Goal: Transaction & Acquisition: Download file/media

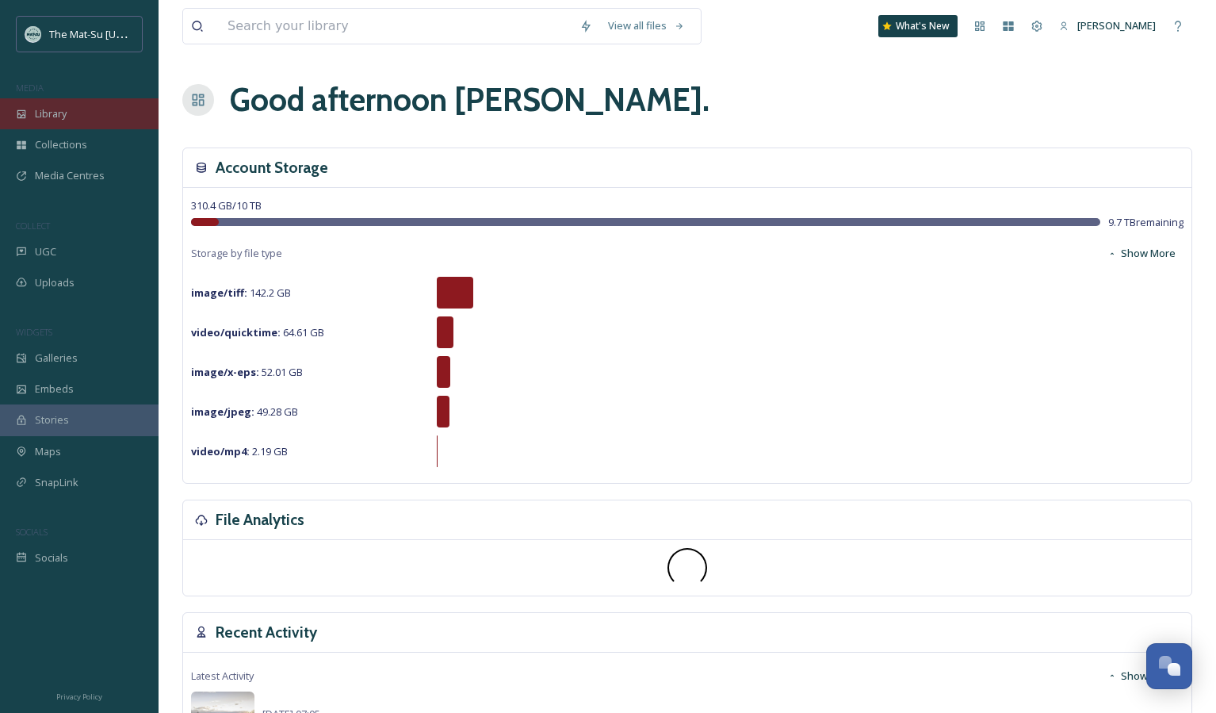
click at [48, 111] on span "Library" at bounding box center [51, 113] width 32 height 15
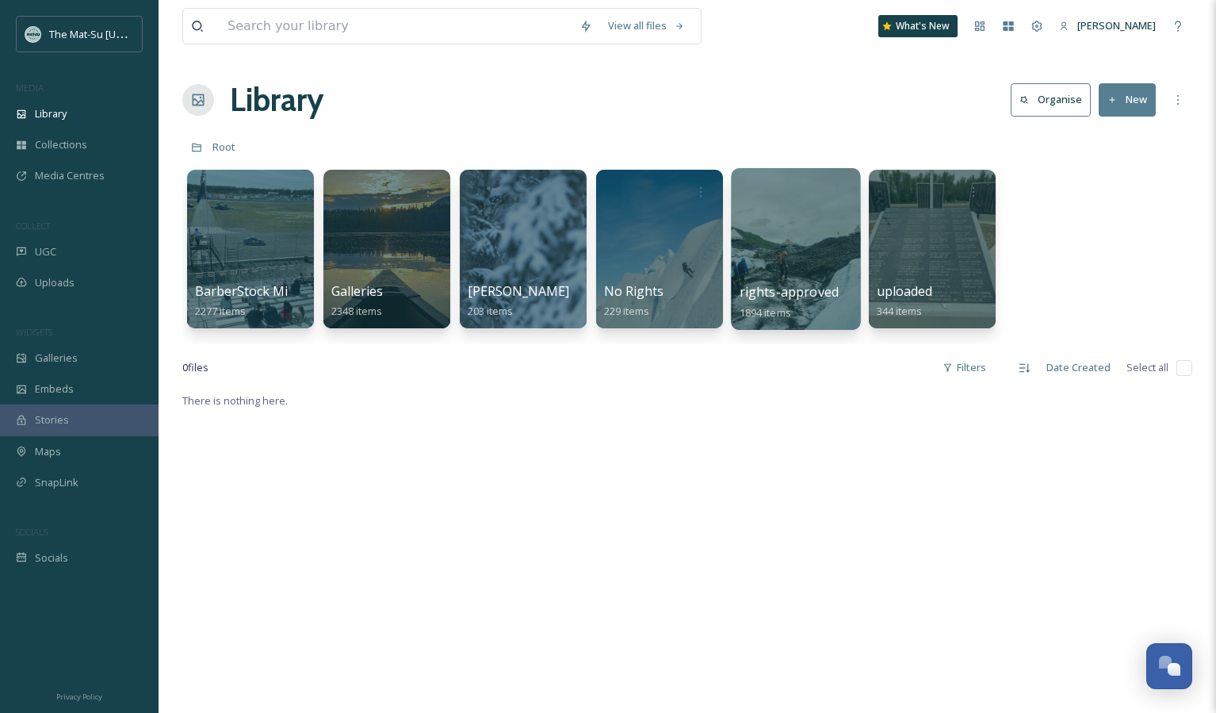
click at [824, 274] on div at bounding box center [795, 249] width 129 height 162
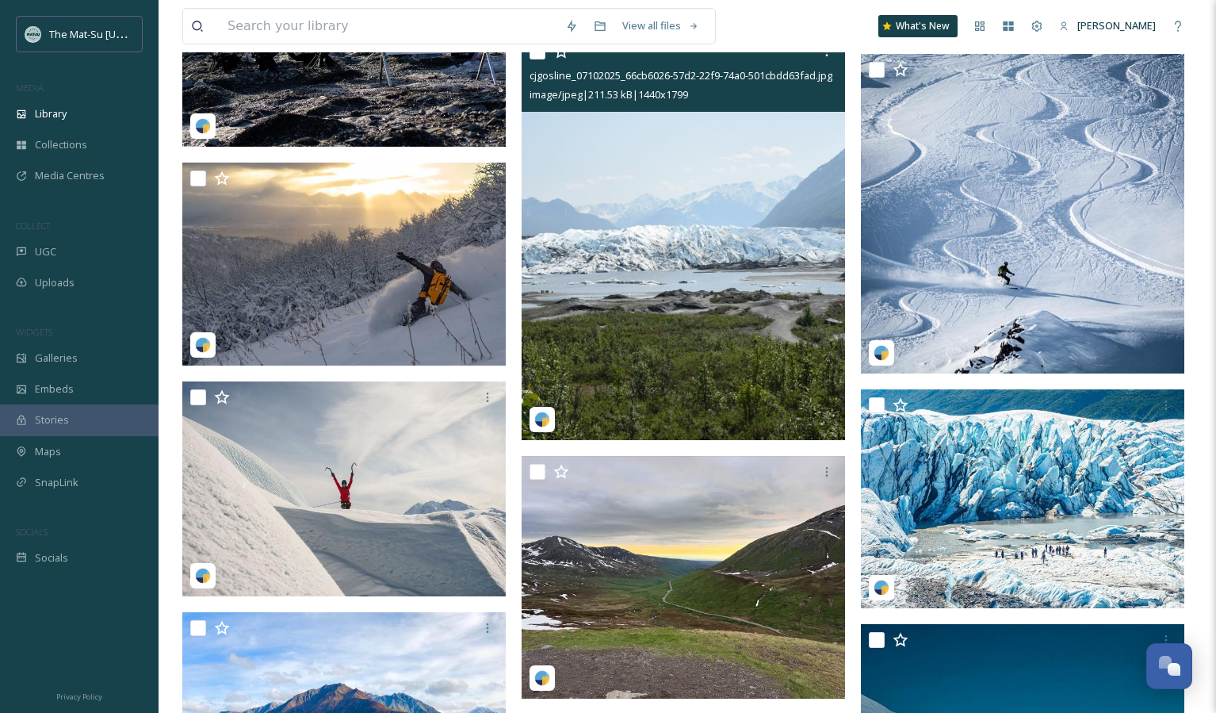
scroll to position [8112, 0]
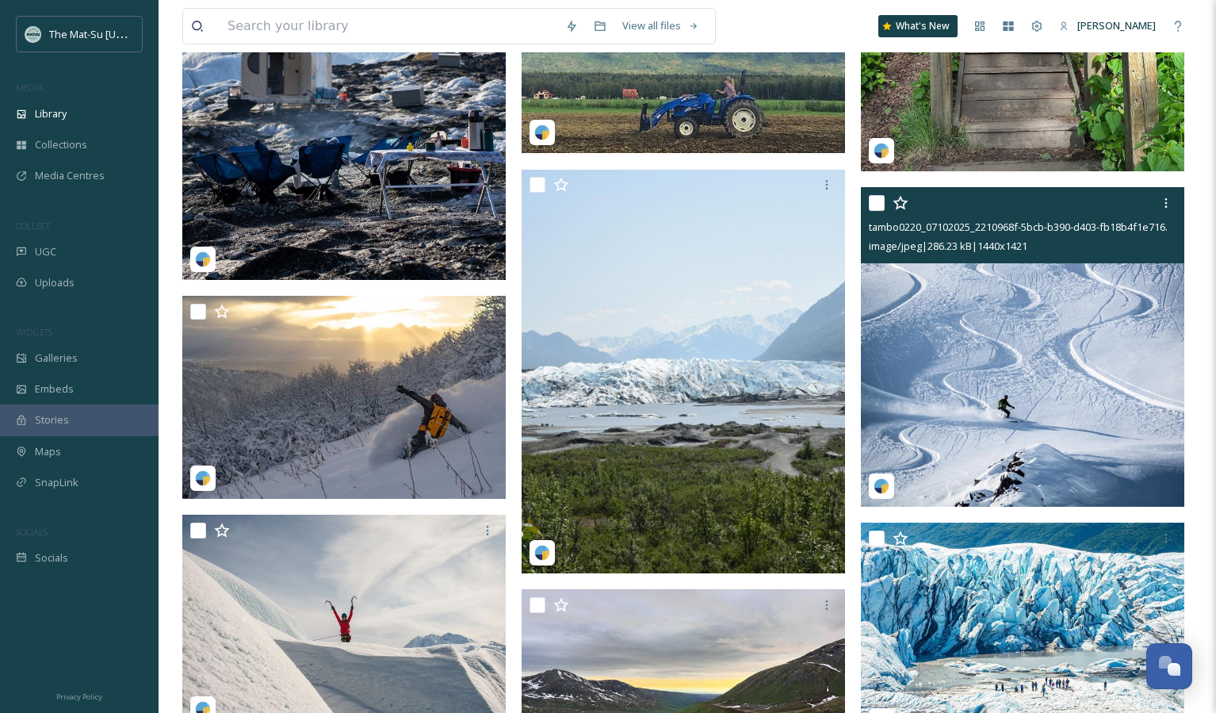
click at [881, 206] on input "checkbox" at bounding box center [877, 203] width 16 height 16
checkbox input "true"
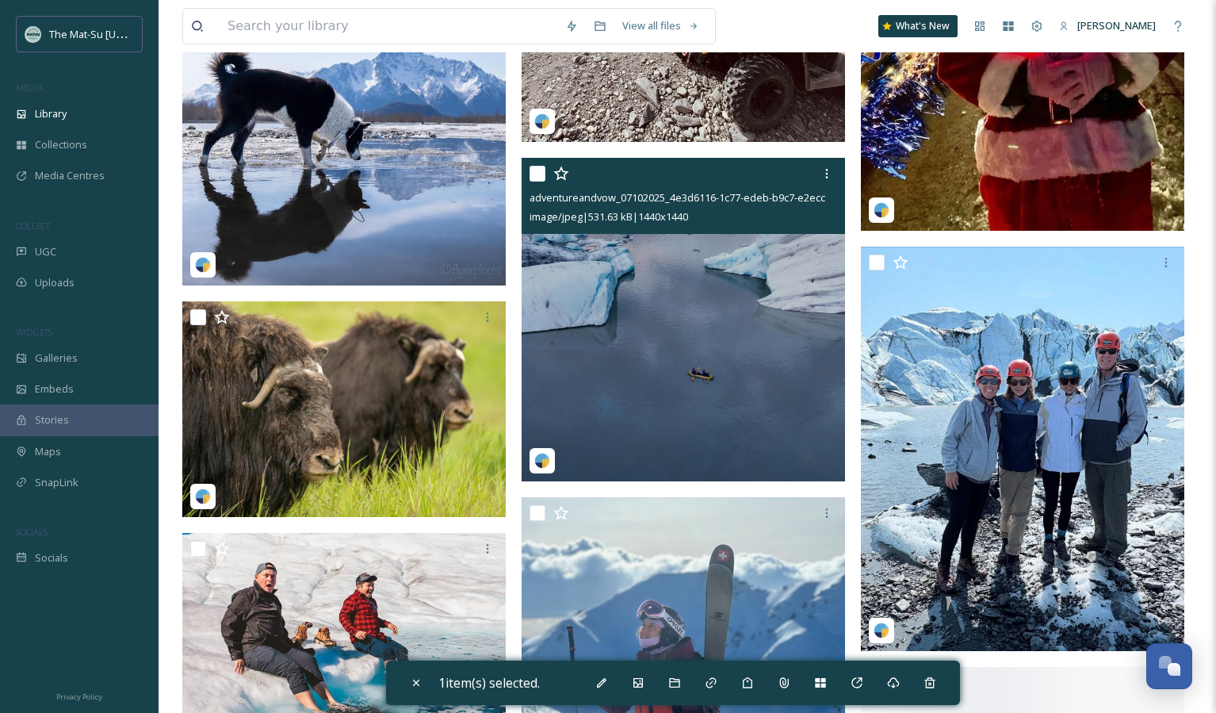
scroll to position [14398, 0]
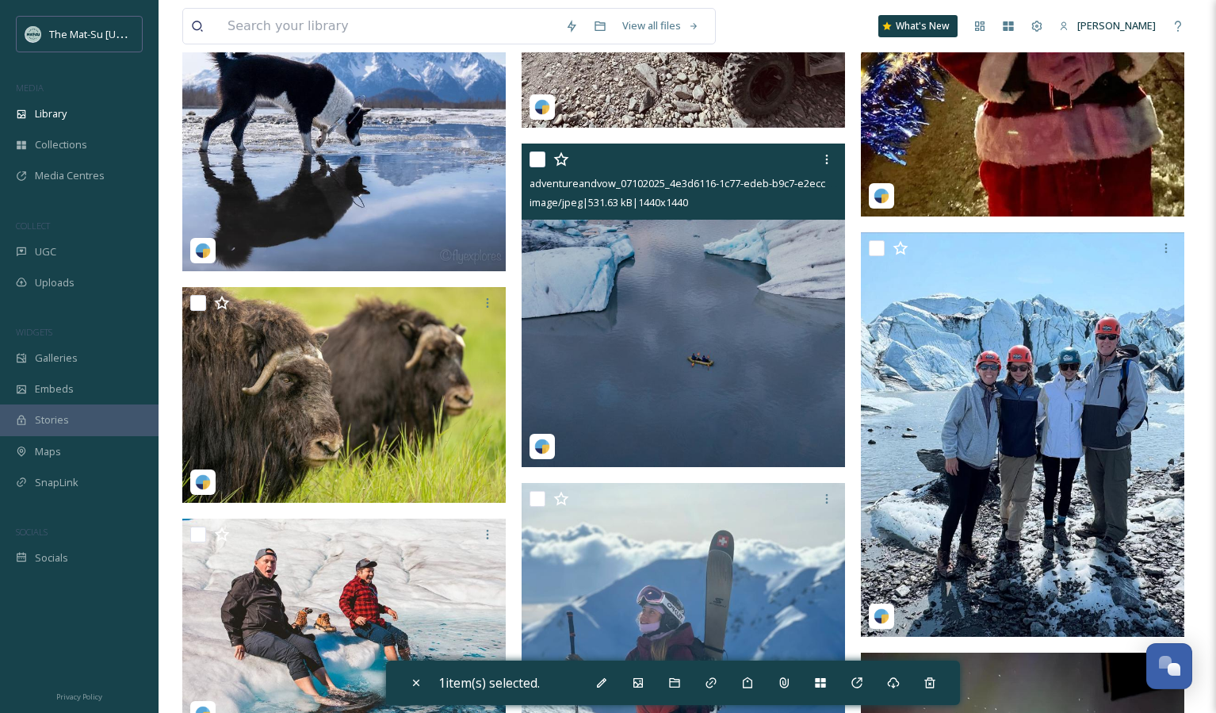
click at [542, 159] on input "checkbox" at bounding box center [538, 159] width 16 height 16
checkbox input "true"
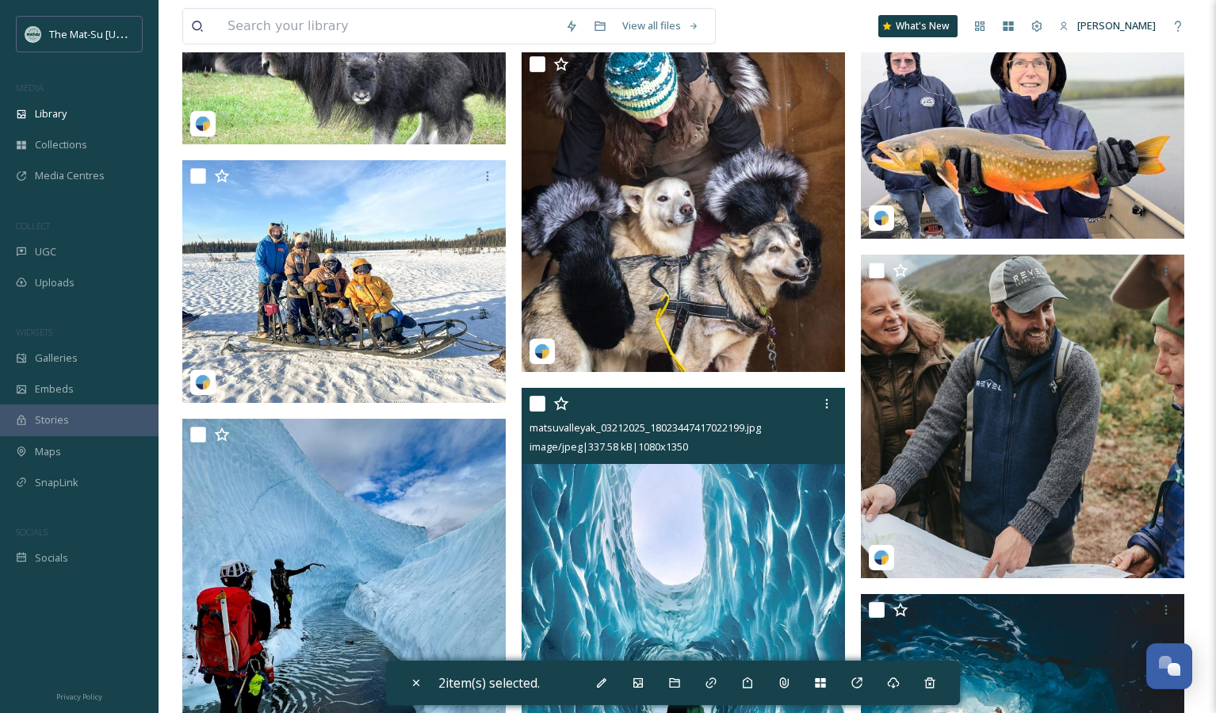
scroll to position [15582, 0]
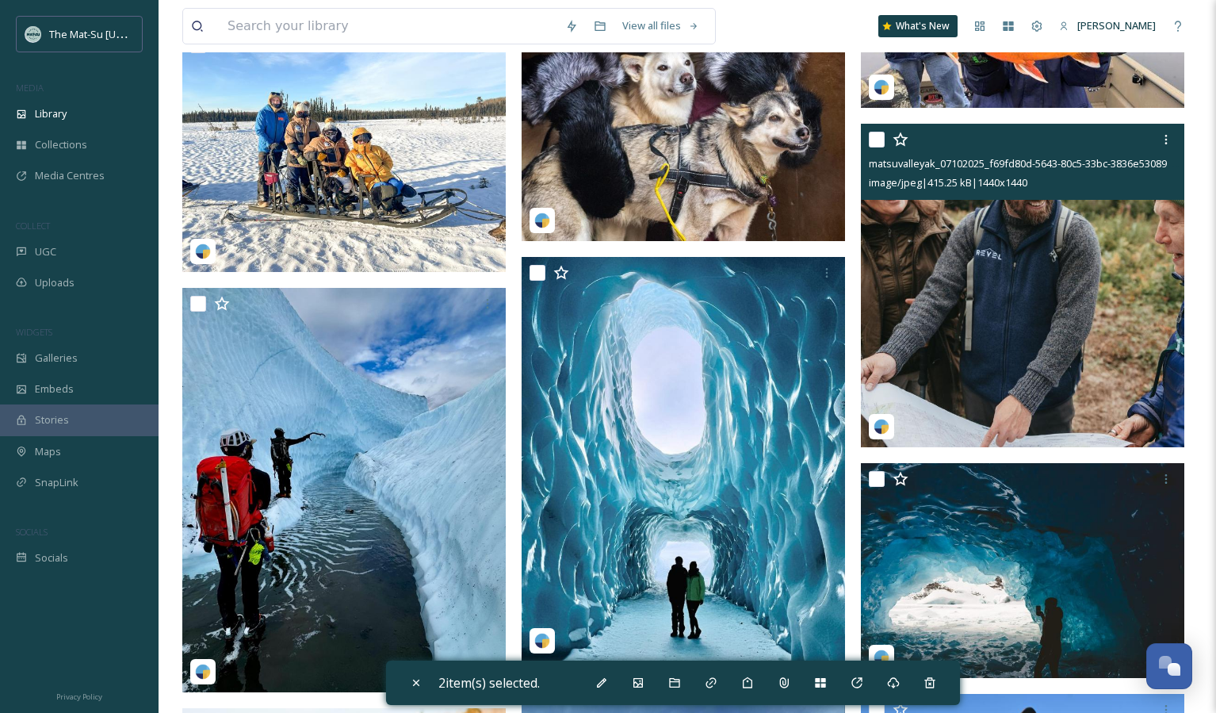
click at [876, 136] on input "checkbox" at bounding box center [877, 140] width 16 height 16
checkbox input "true"
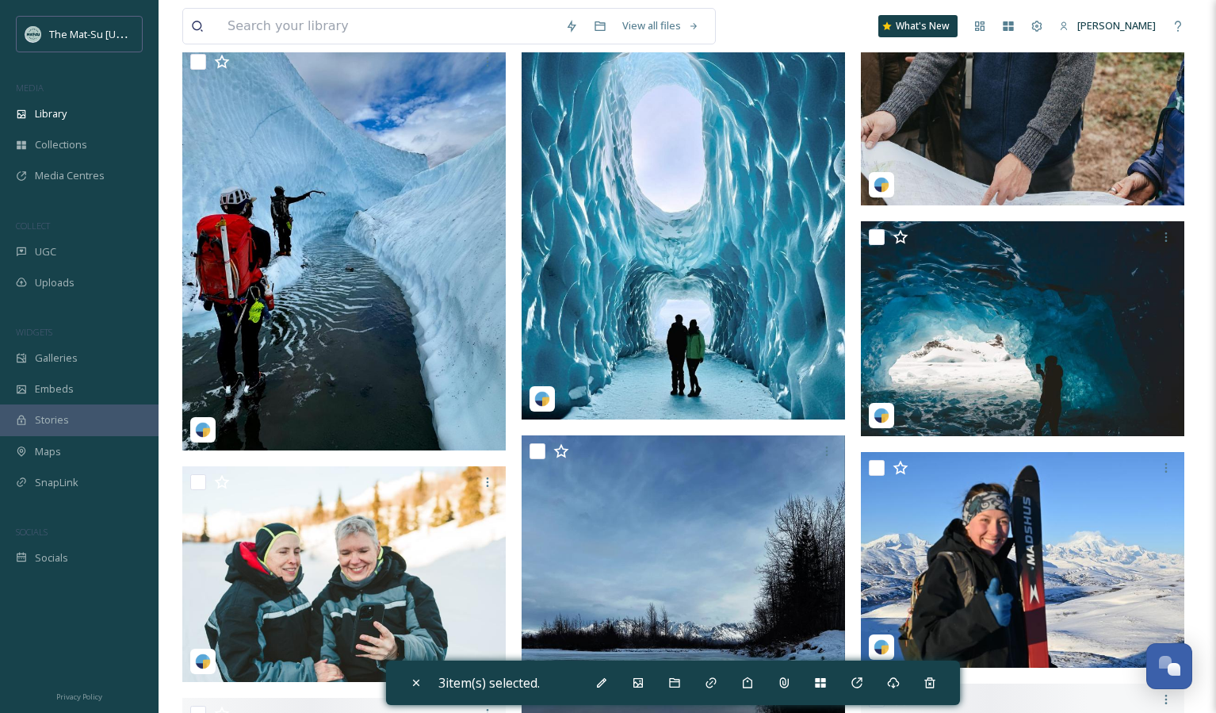
scroll to position [15887, 0]
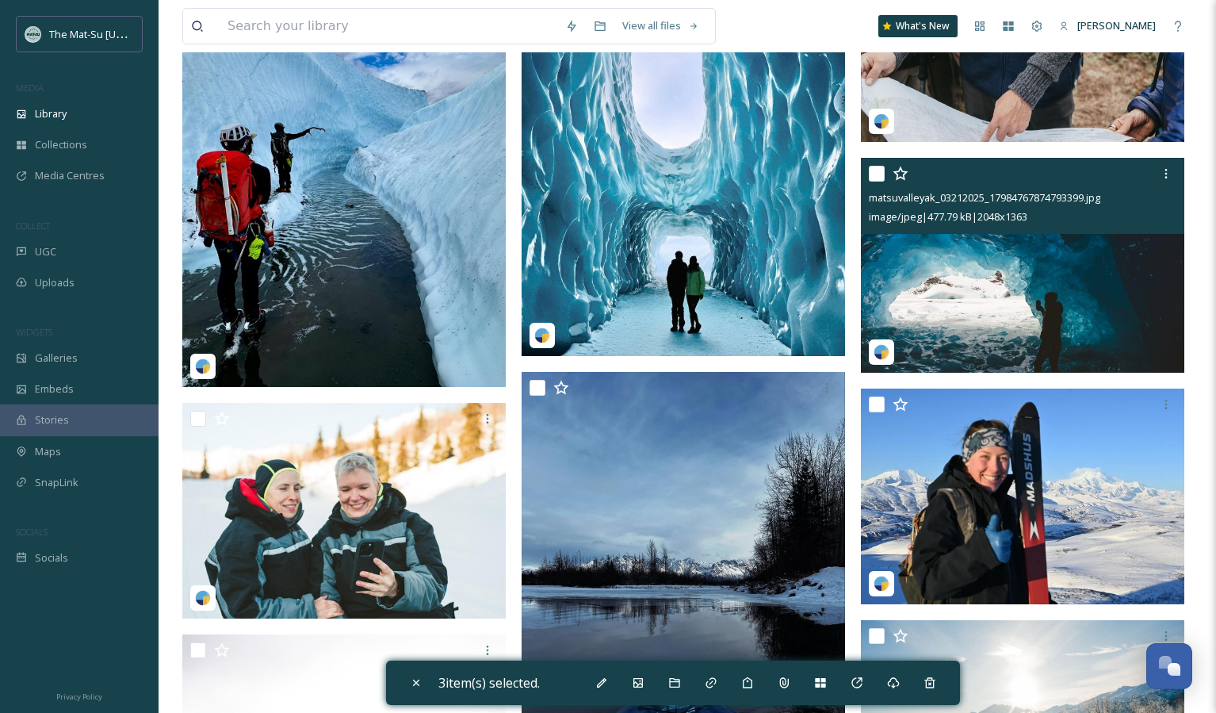
click at [877, 170] on input "checkbox" at bounding box center [877, 174] width 16 height 16
checkbox input "true"
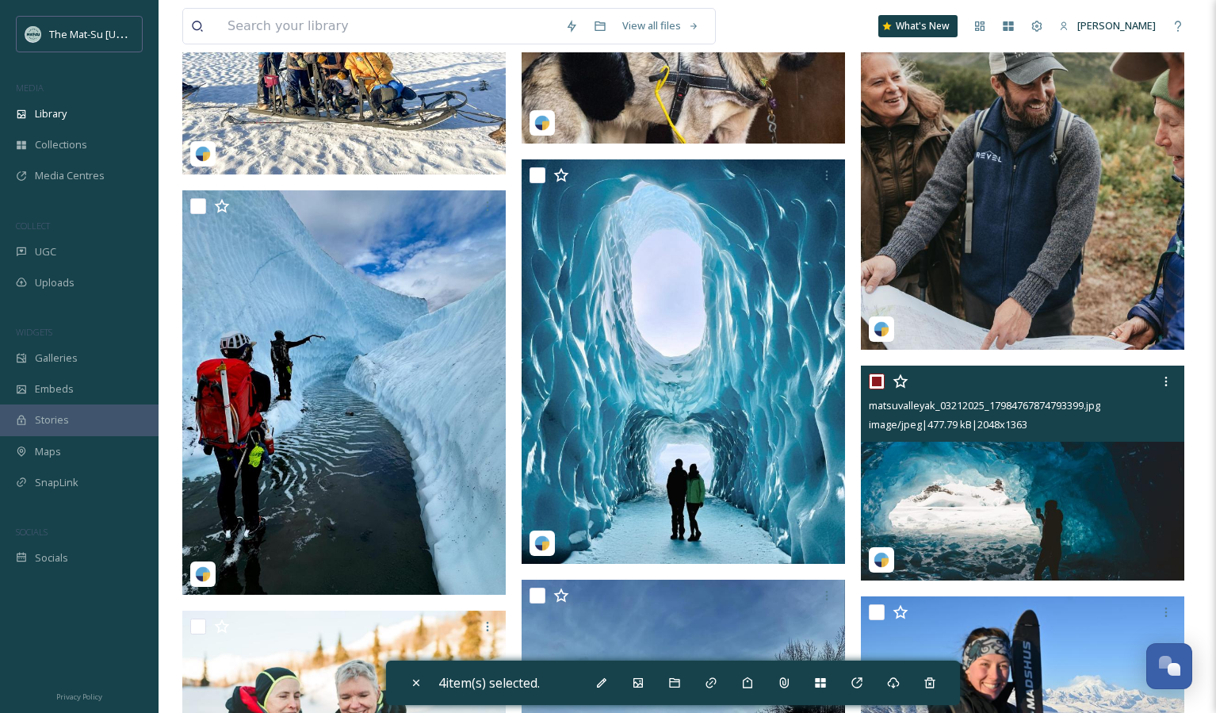
scroll to position [15677, 0]
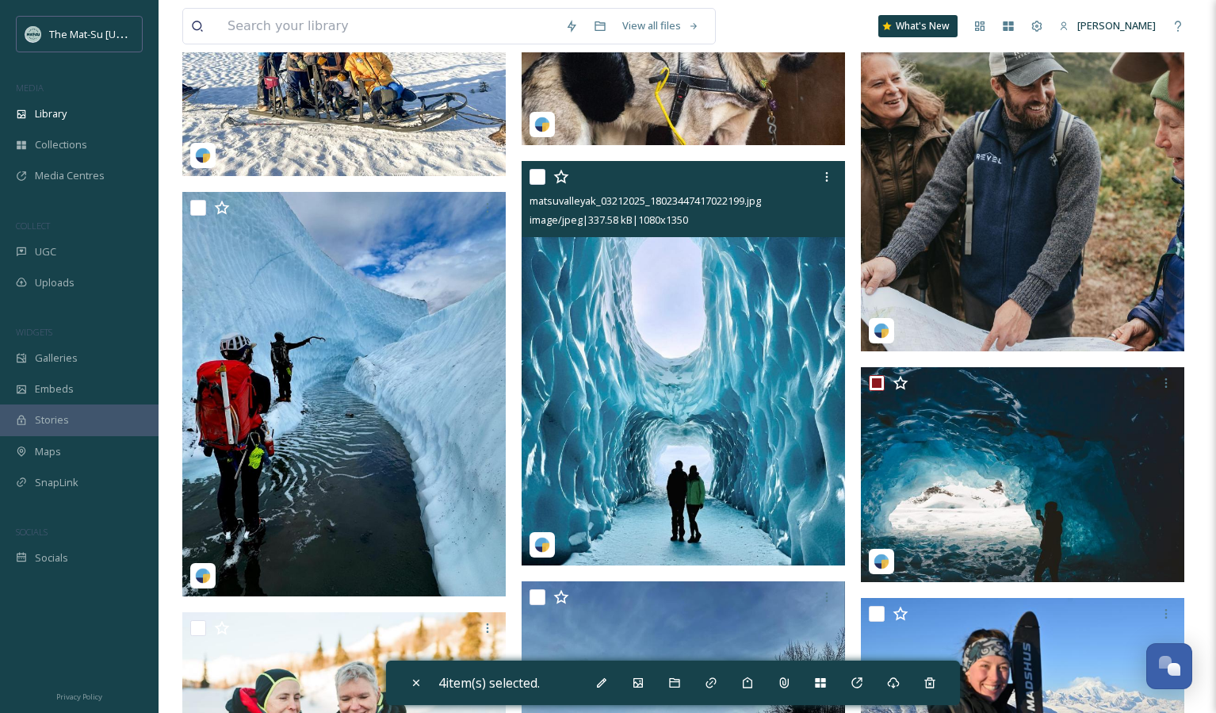
click at [540, 177] on input "checkbox" at bounding box center [538, 177] width 16 height 16
checkbox input "true"
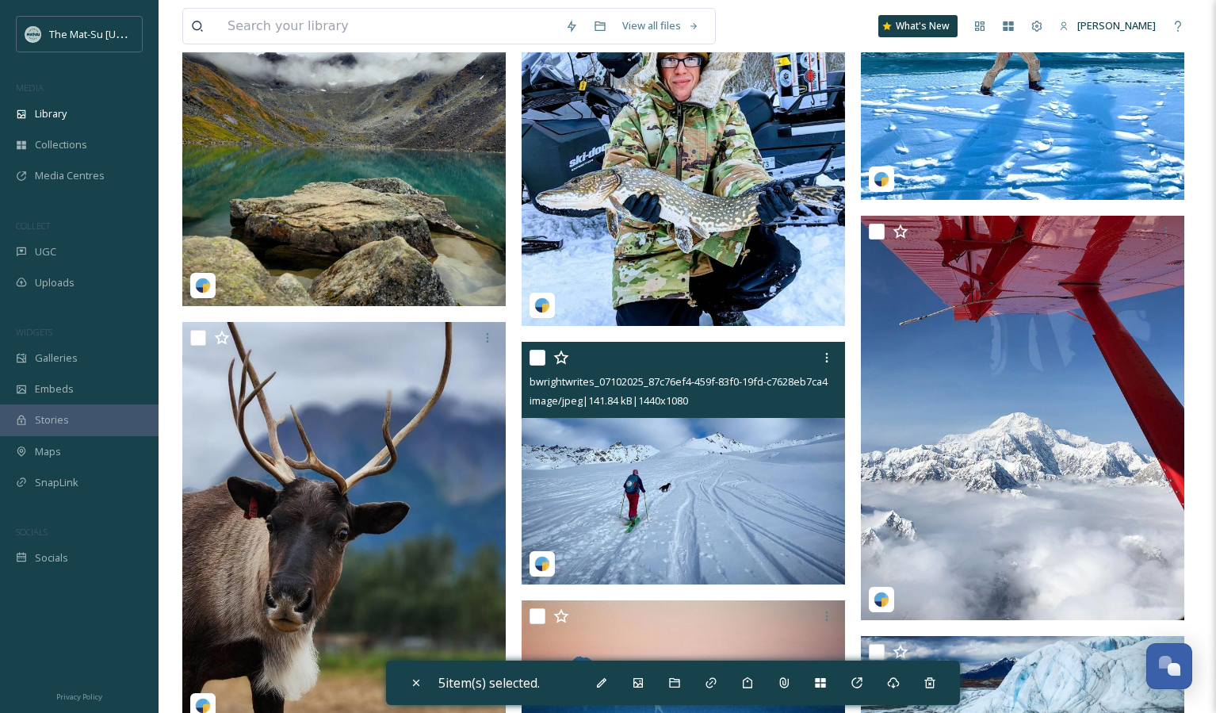
scroll to position [18756, 0]
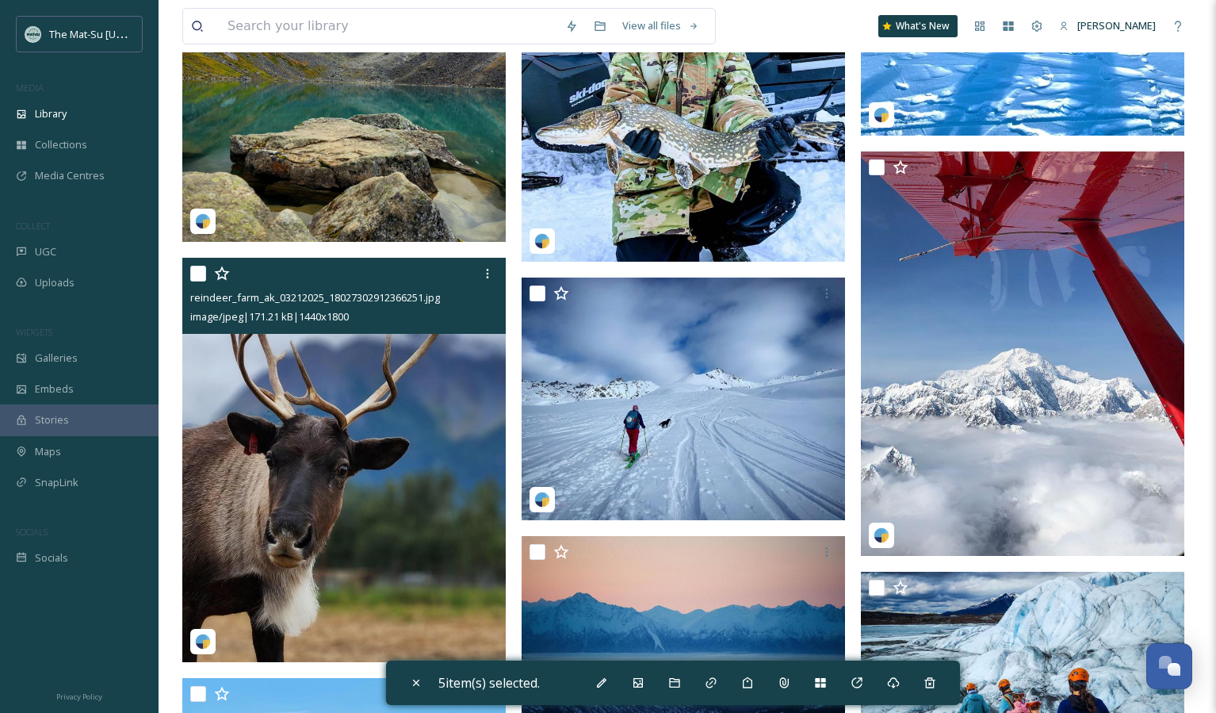
click at [193, 271] on input "checkbox" at bounding box center [198, 274] width 16 height 16
checkbox input "true"
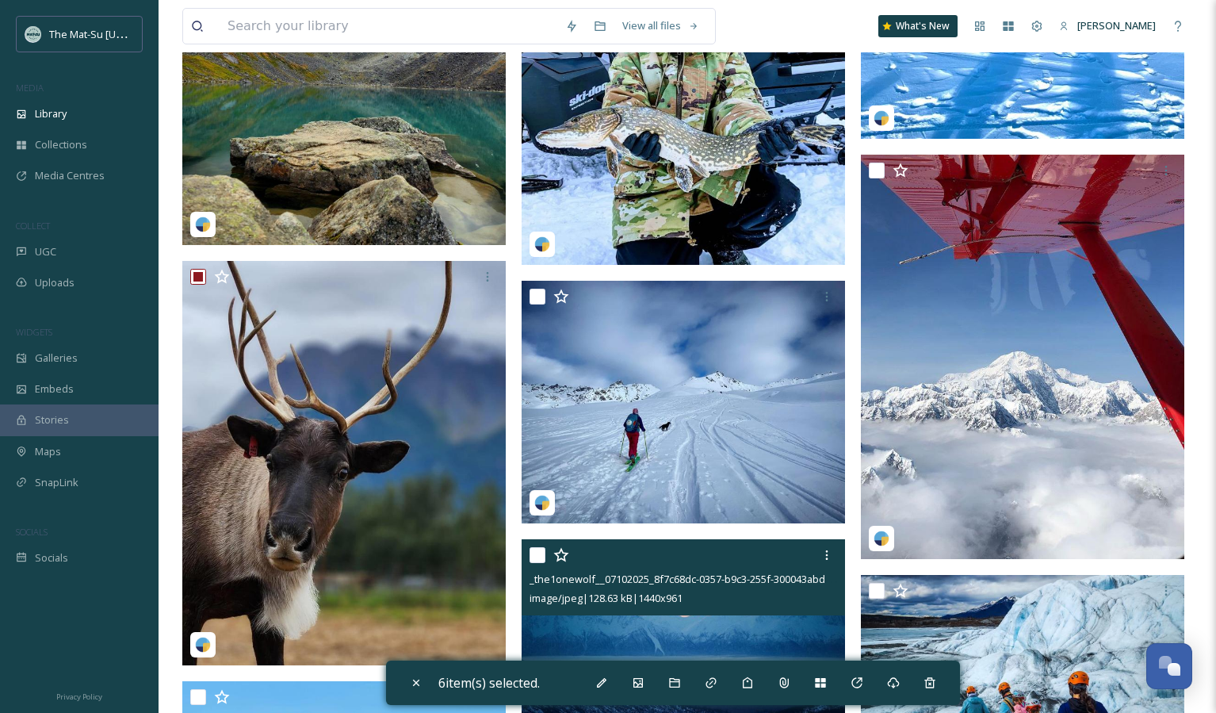
scroll to position [18749, 0]
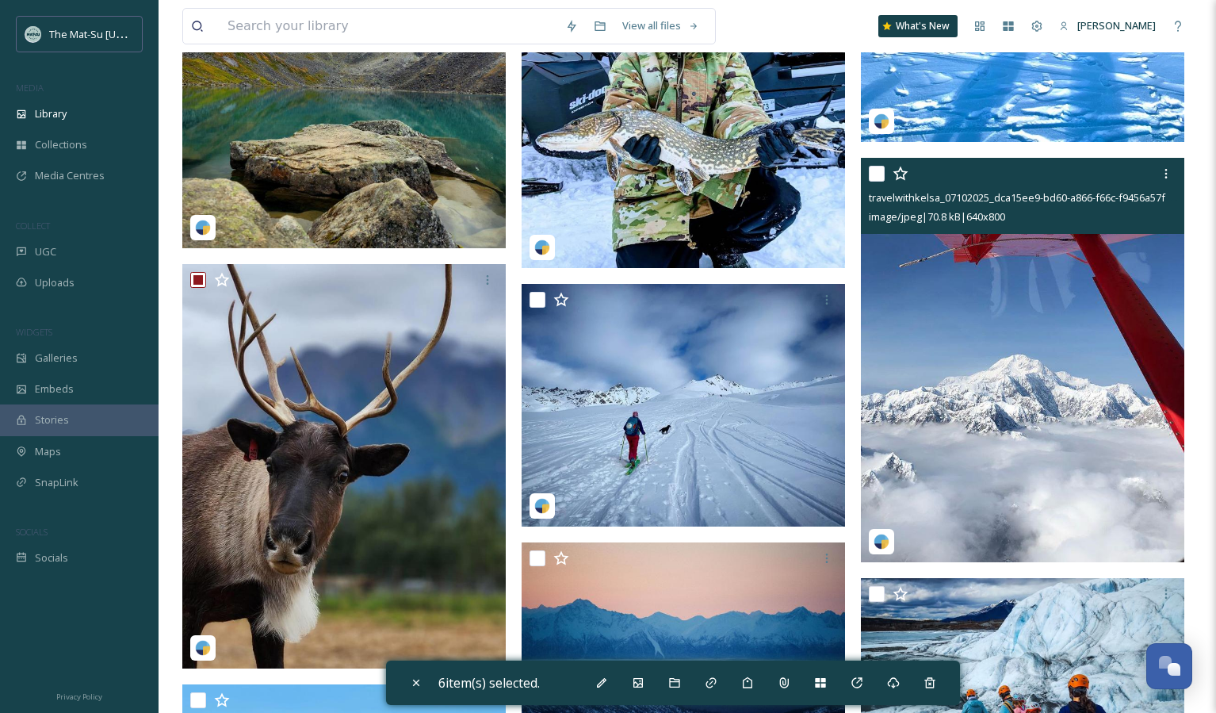
click at [872, 173] on input "checkbox" at bounding box center [877, 174] width 16 height 16
checkbox input "true"
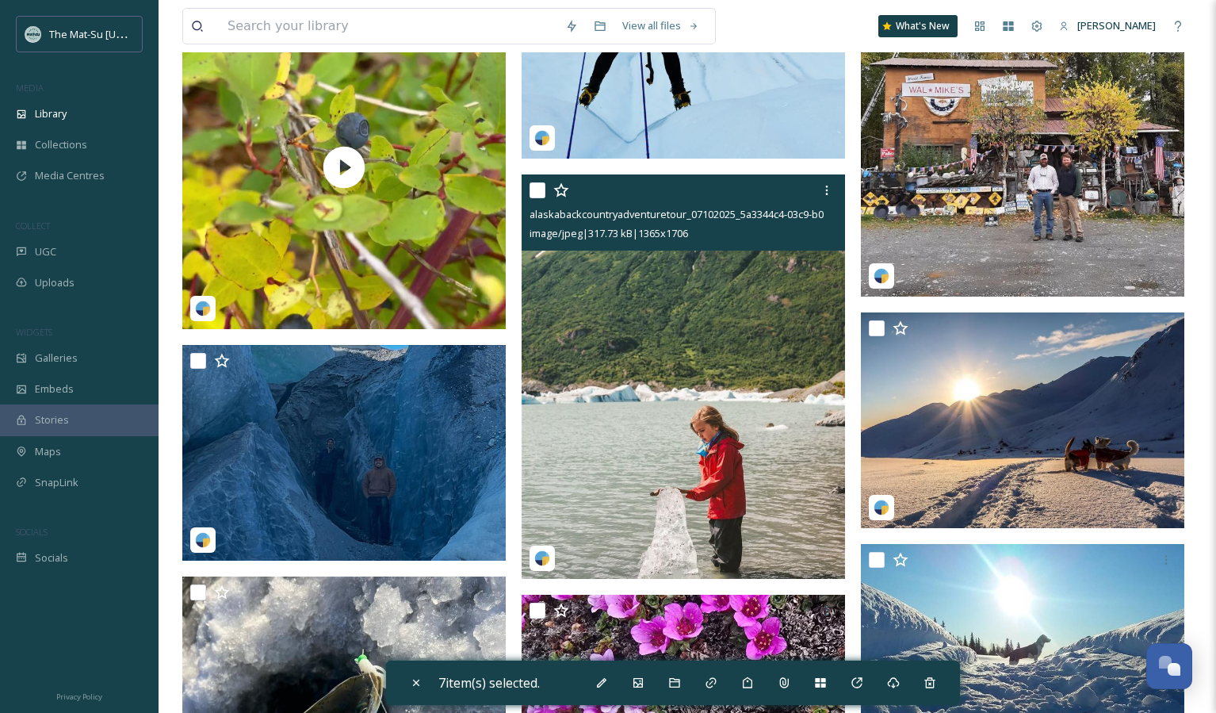
scroll to position [30809, 0]
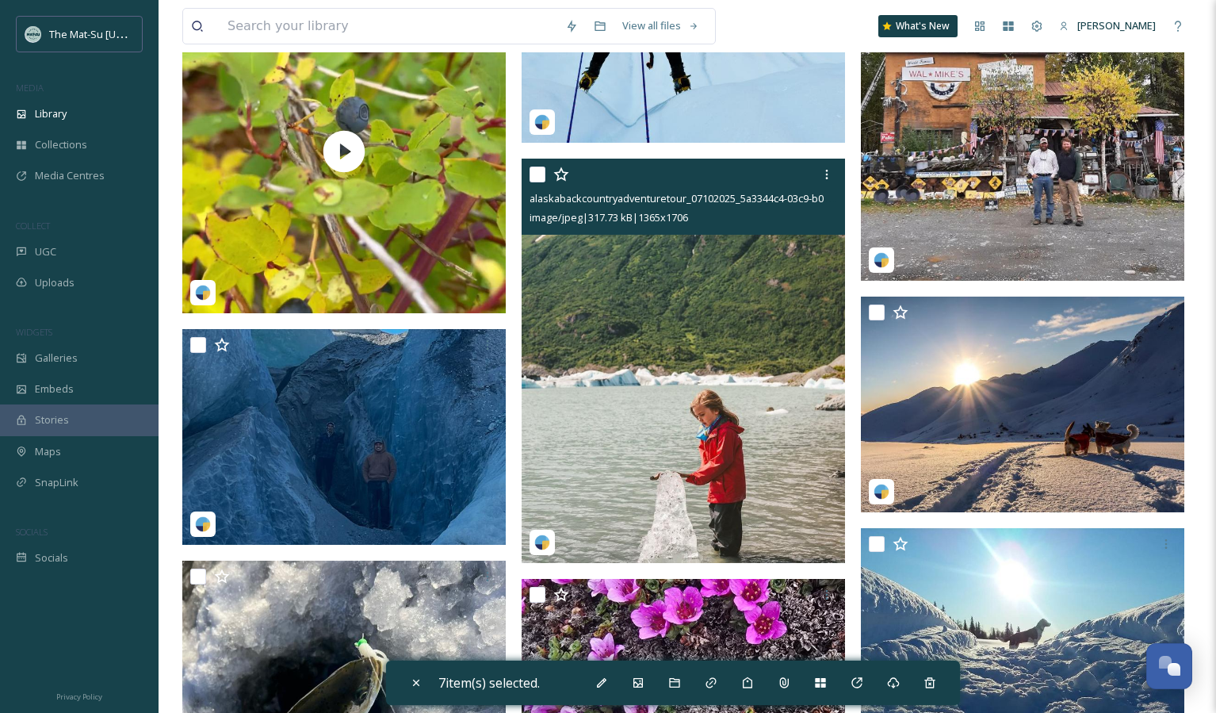
click at [537, 172] on input "checkbox" at bounding box center [538, 174] width 16 height 16
checkbox input "true"
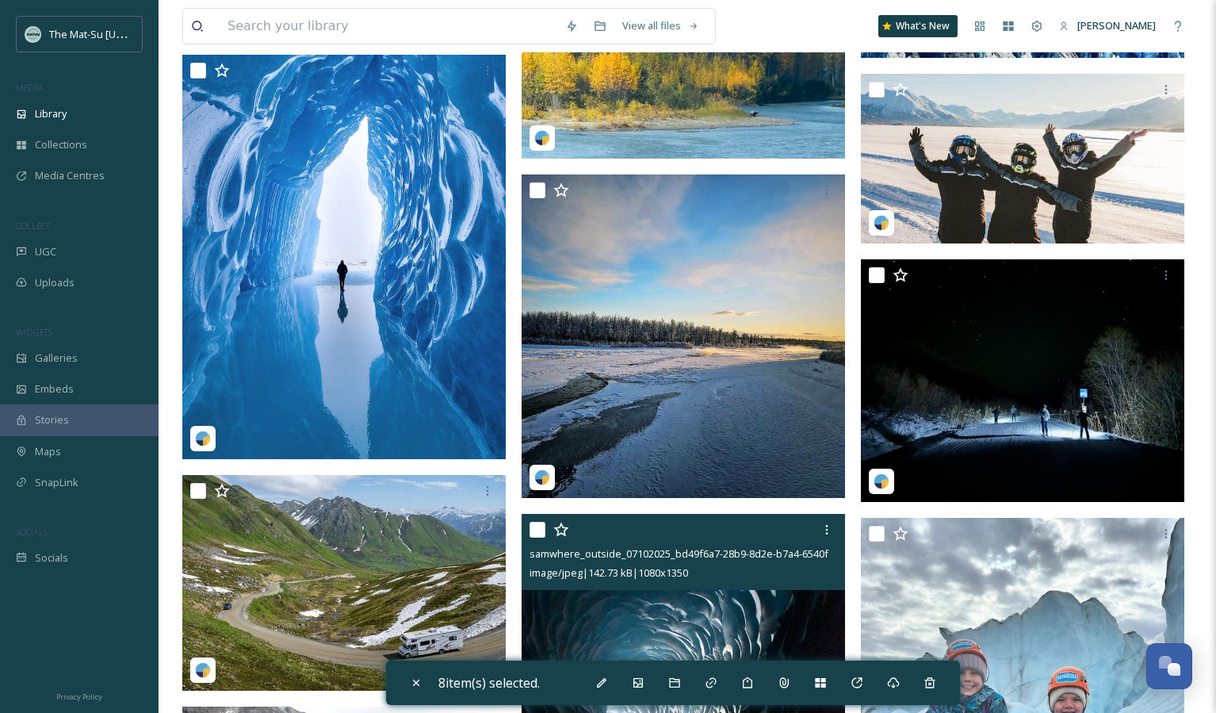
scroll to position [34741, 0]
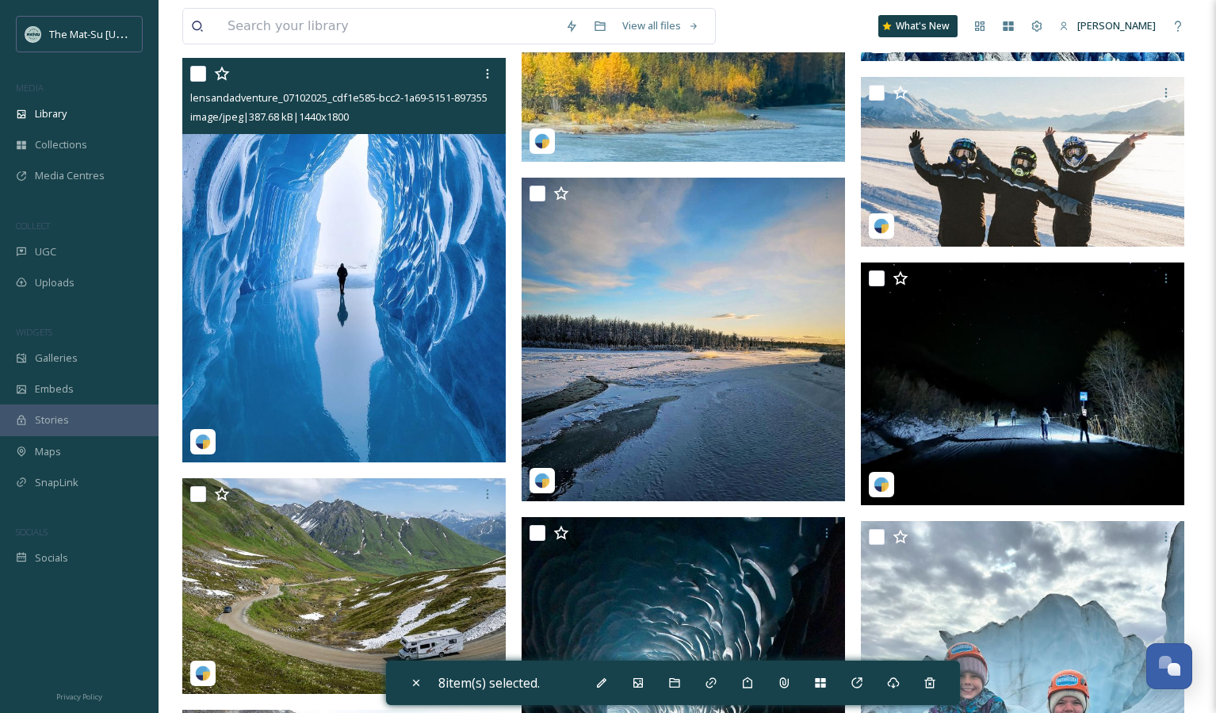
click at [193, 73] on input "checkbox" at bounding box center [198, 74] width 16 height 16
checkbox input "true"
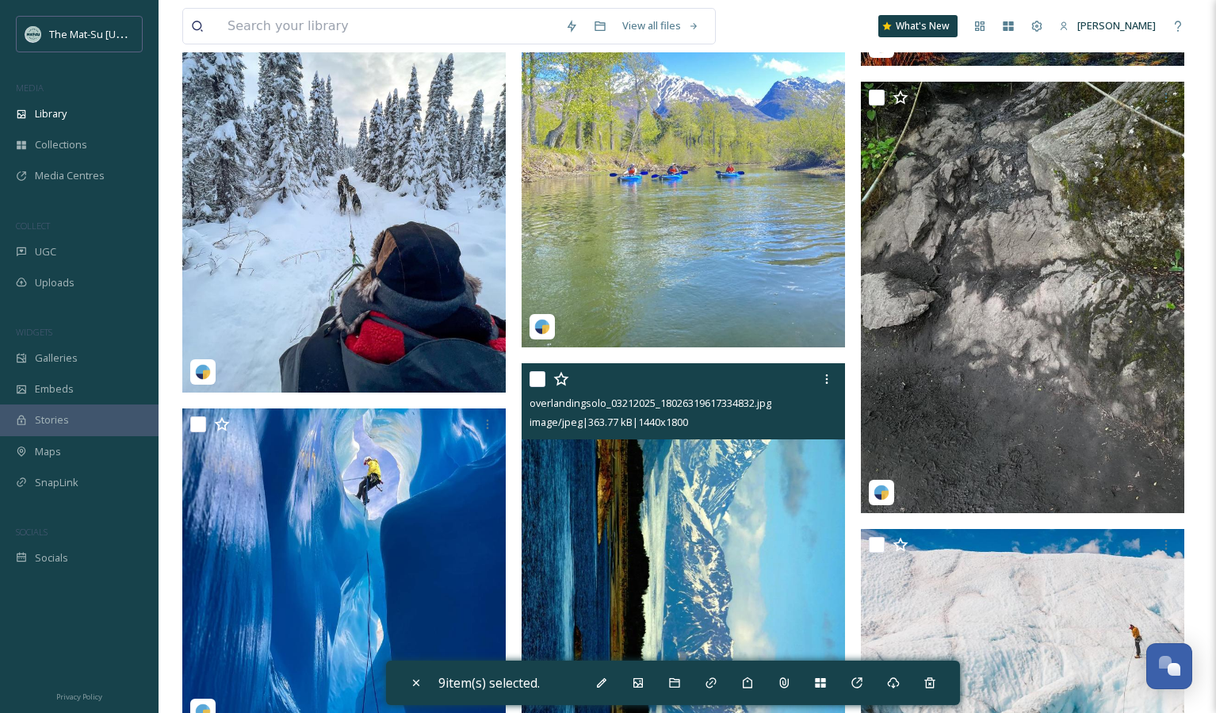
scroll to position [44495, 0]
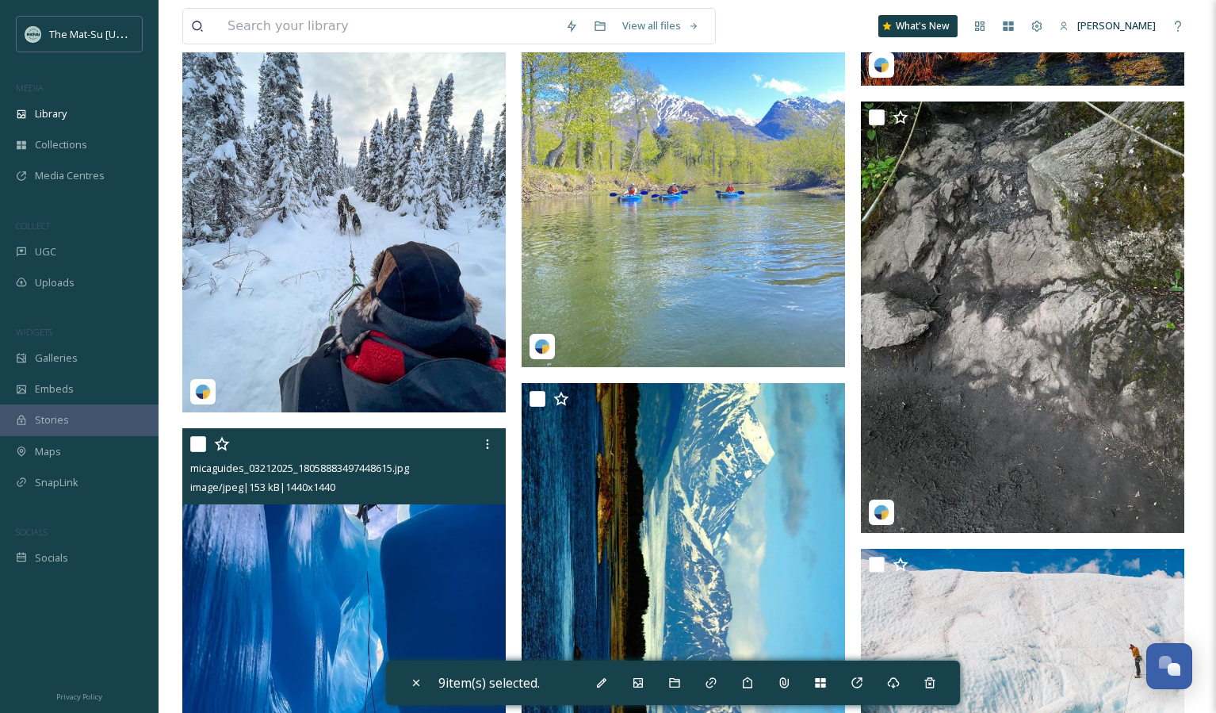
click at [198, 440] on input "checkbox" at bounding box center [198, 444] width 16 height 16
checkbox input "true"
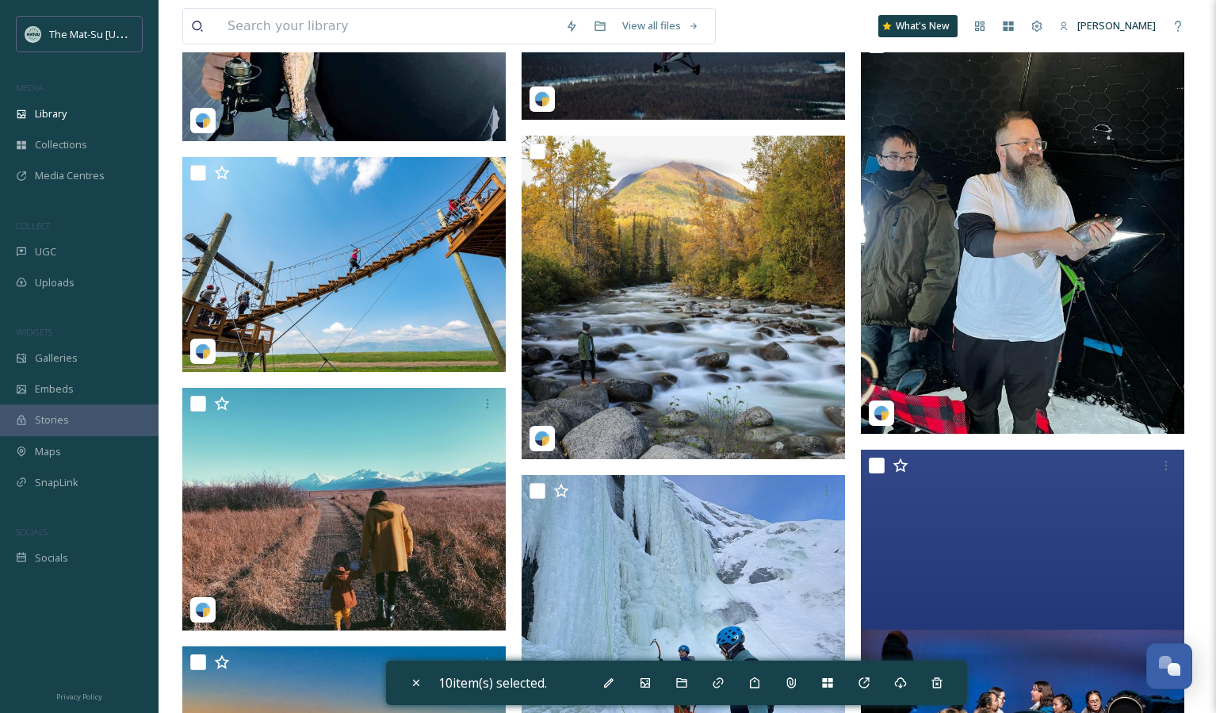
scroll to position [46565, 0]
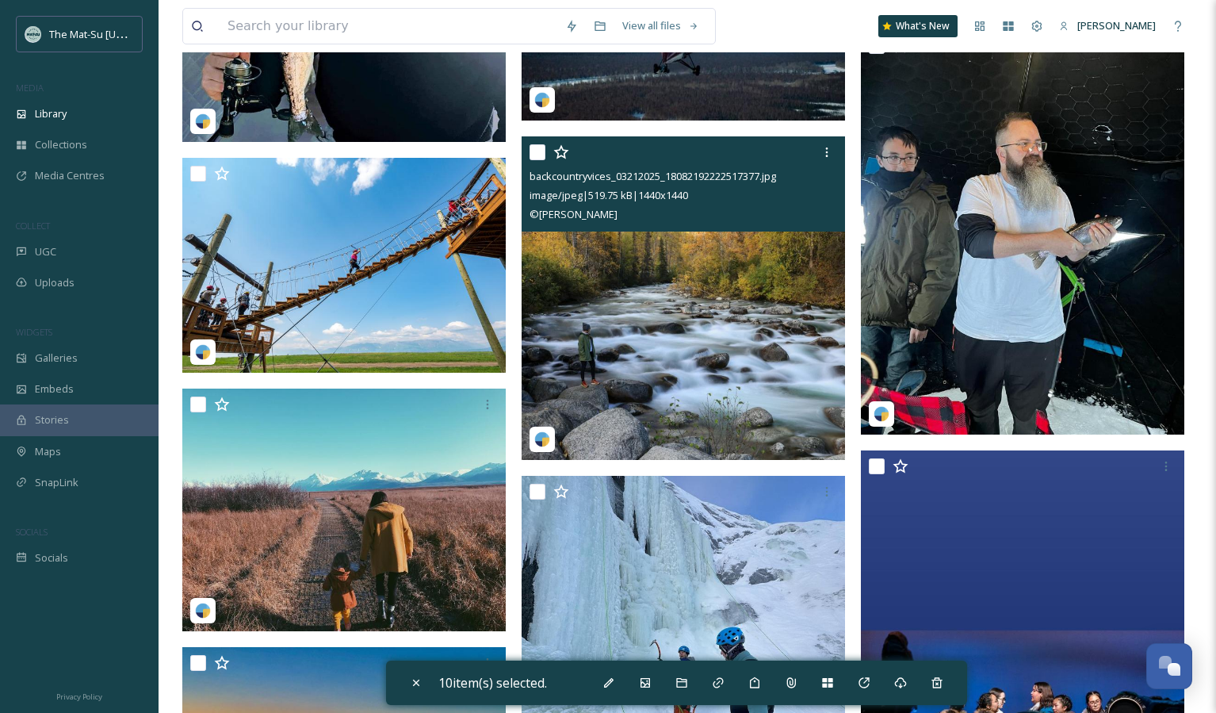
click at [538, 151] on input "checkbox" at bounding box center [538, 152] width 16 height 16
checkbox input "true"
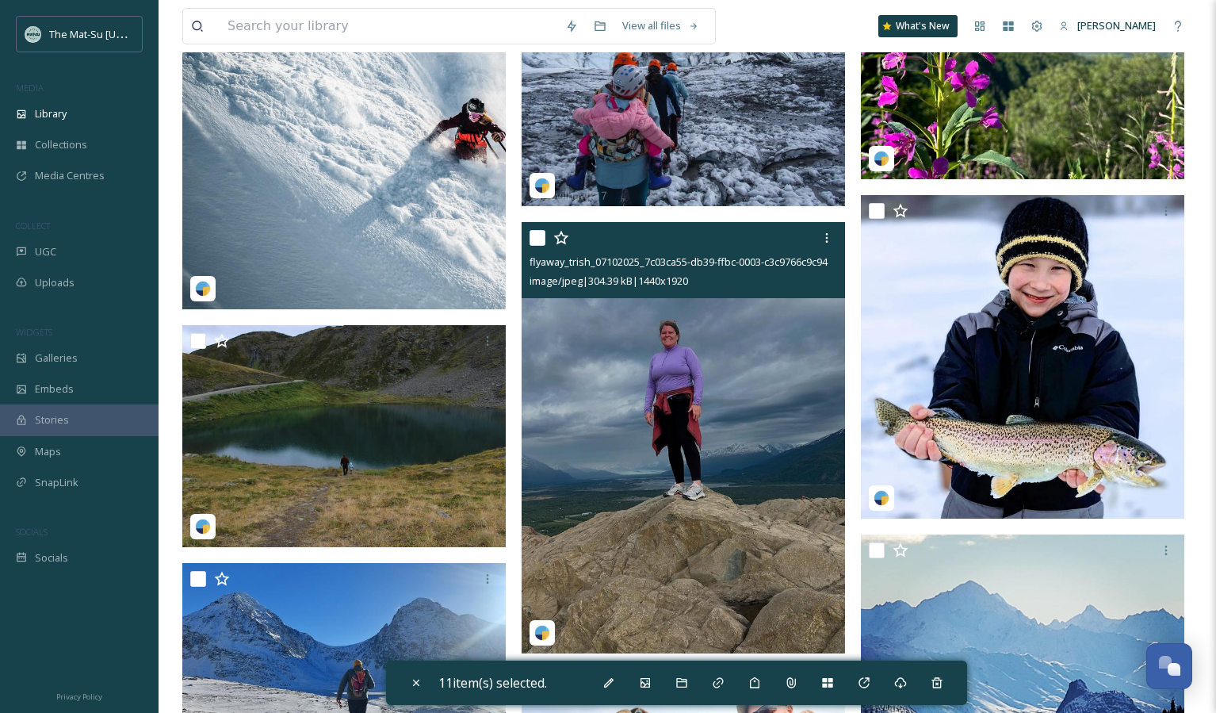
scroll to position [48382, 0]
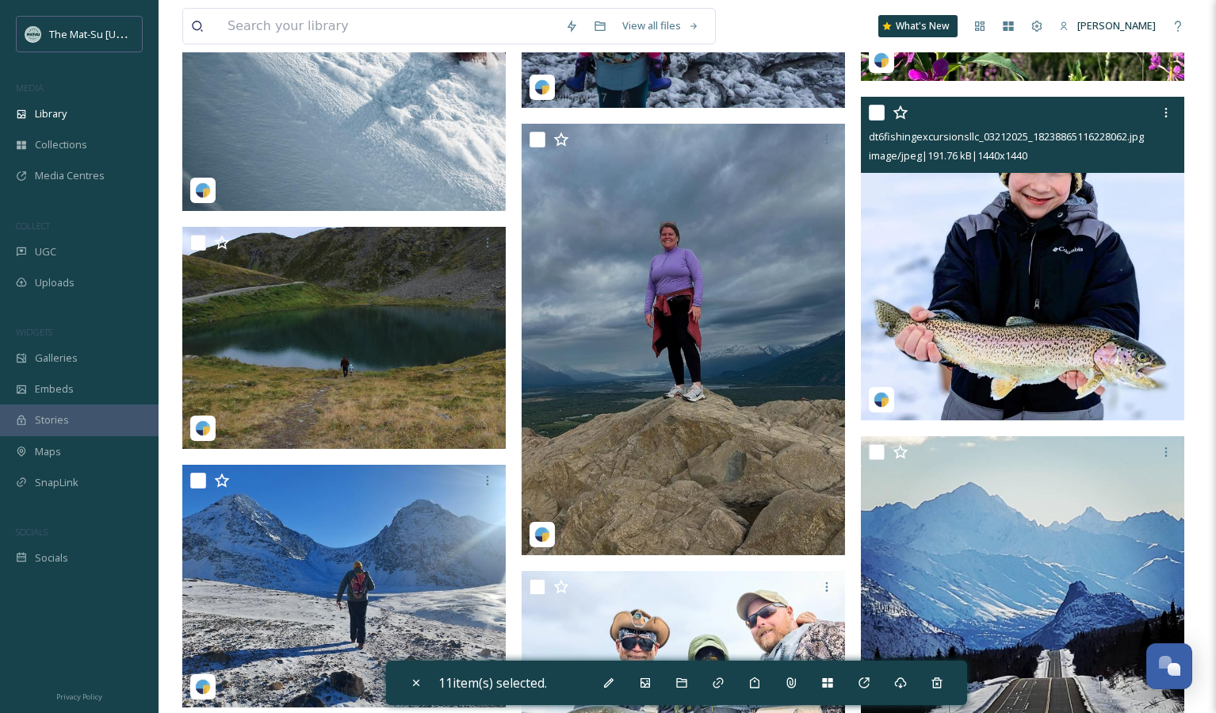
click at [870, 109] on input "checkbox" at bounding box center [877, 113] width 16 height 16
checkbox input "true"
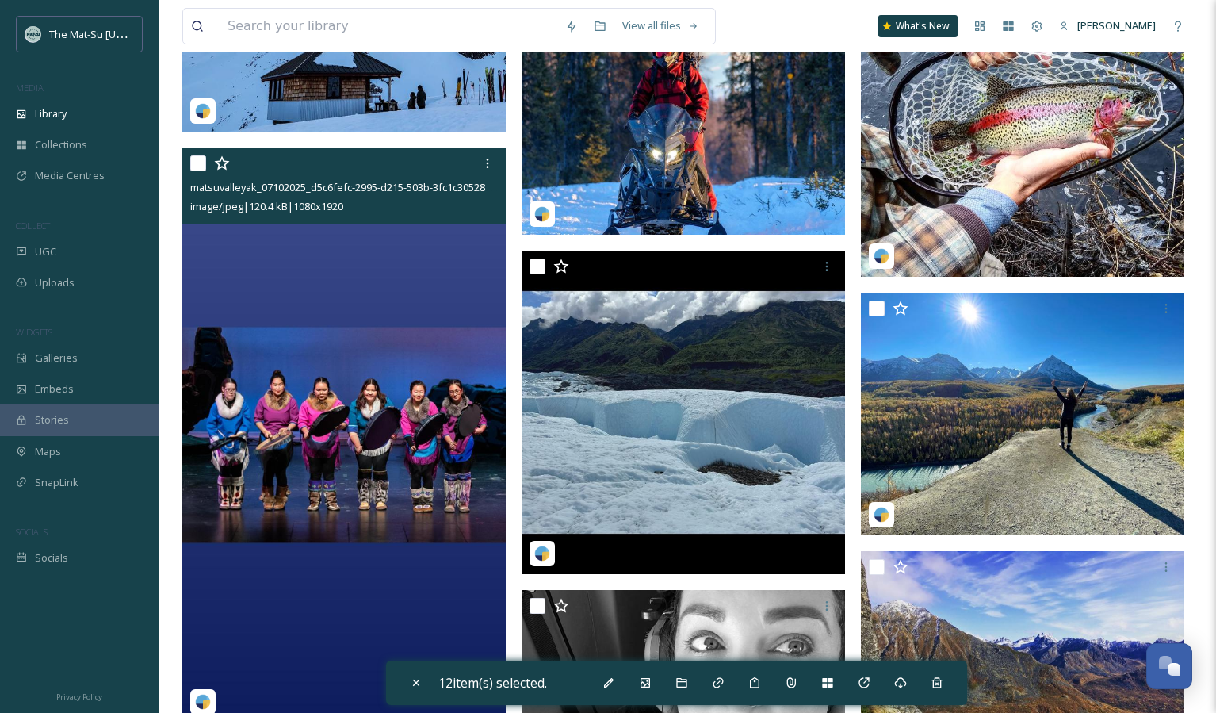
scroll to position [49407, 0]
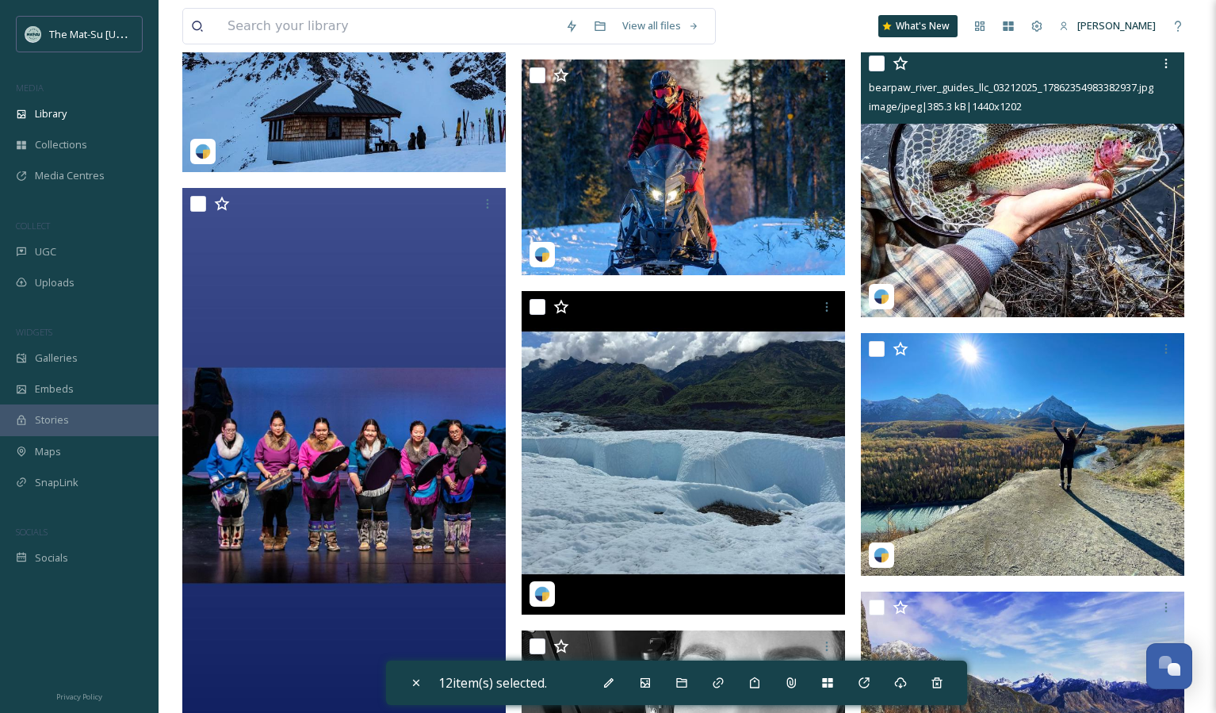
click at [874, 62] on input "checkbox" at bounding box center [877, 63] width 16 height 16
checkbox input "true"
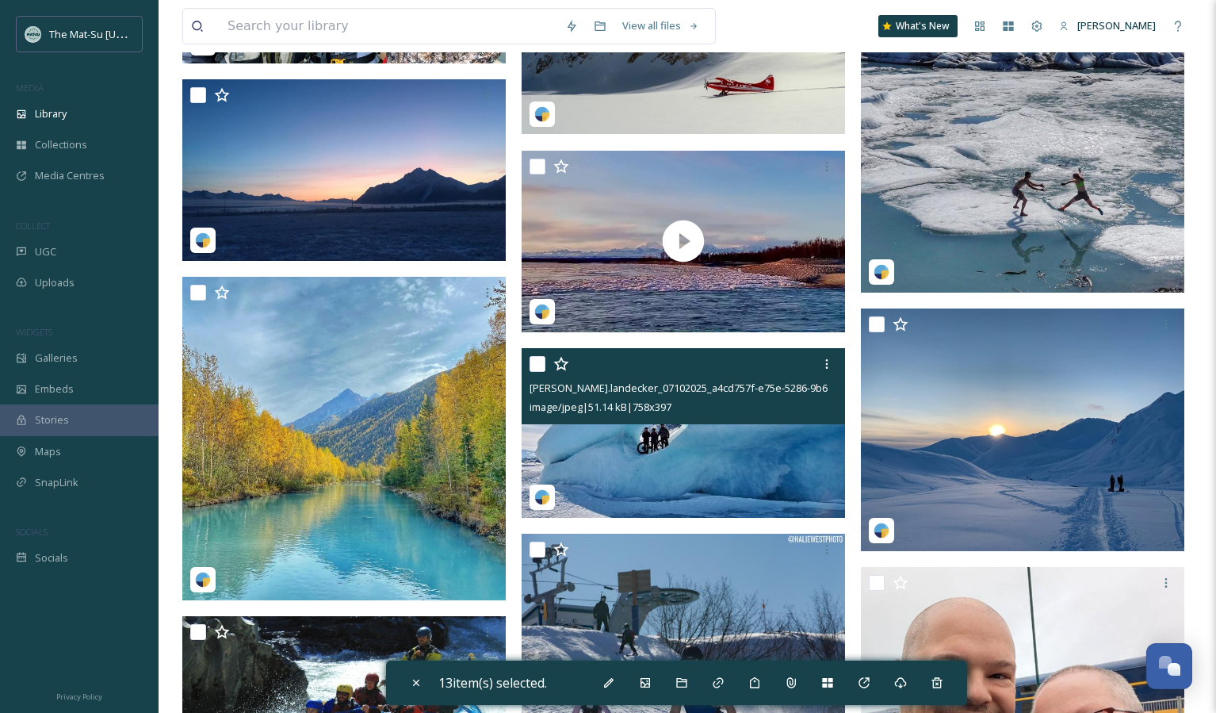
scroll to position [55428, 0]
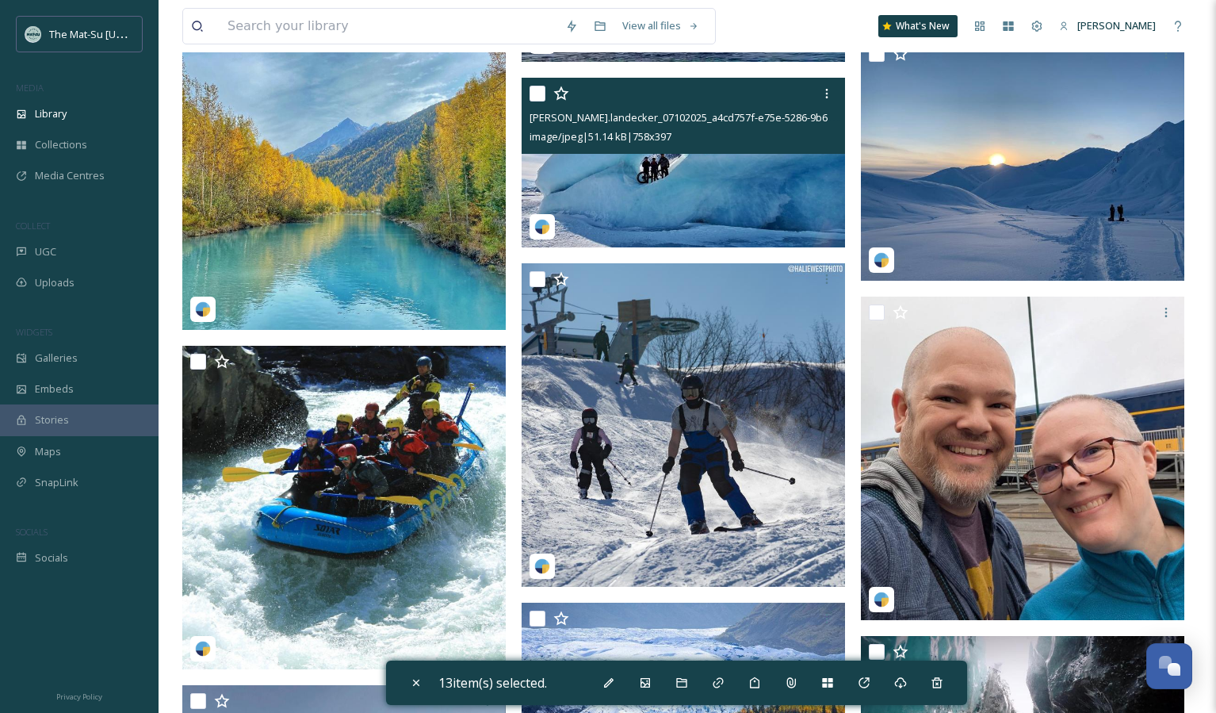
click at [541, 97] on input "checkbox" at bounding box center [538, 94] width 16 height 16
checkbox input "true"
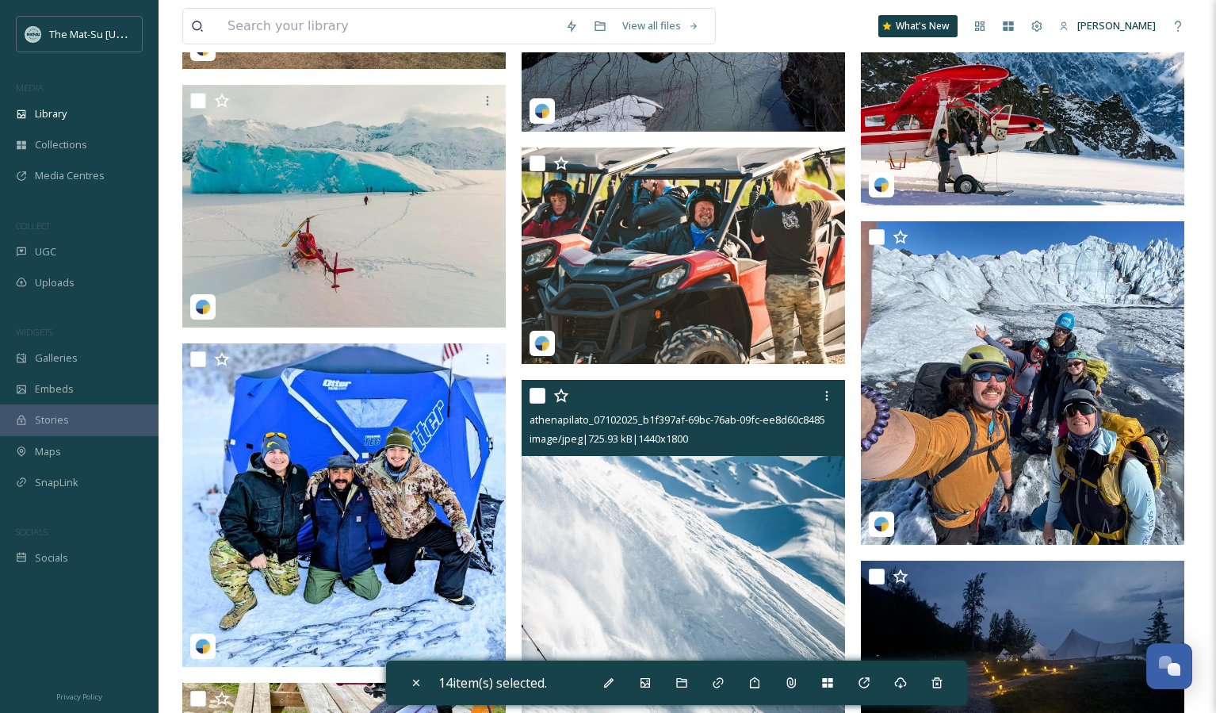
scroll to position [58114, 0]
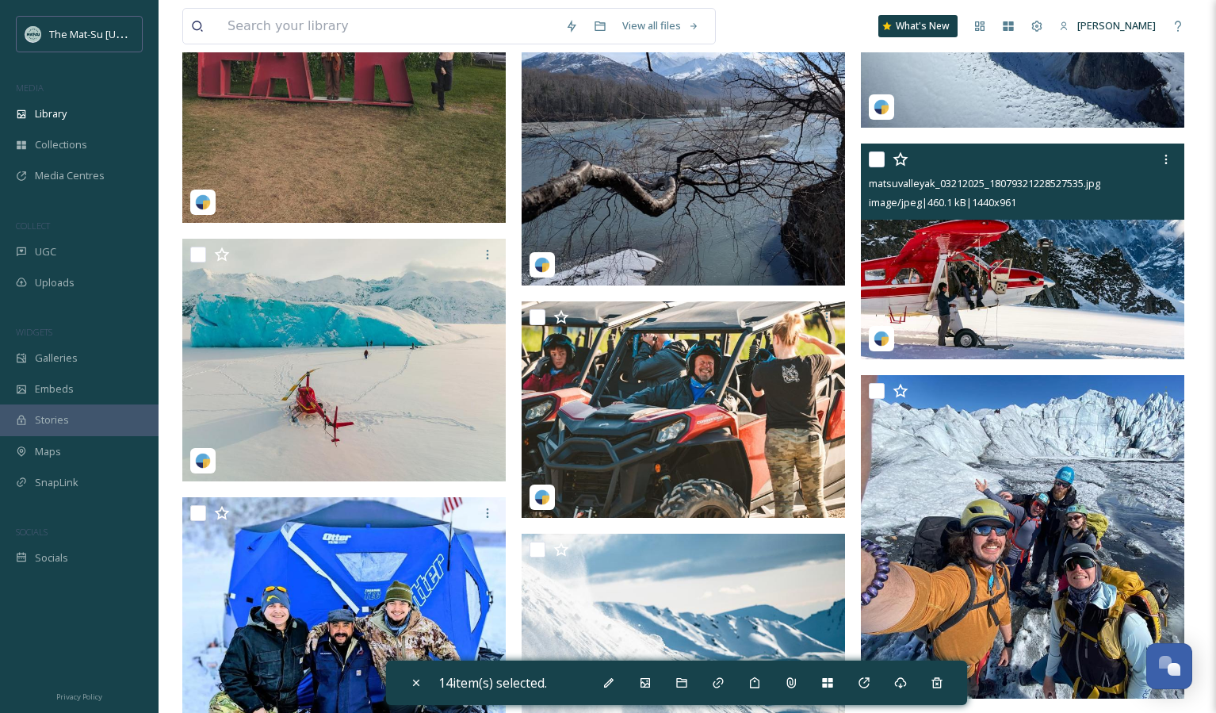
click at [879, 162] on input "checkbox" at bounding box center [877, 159] width 16 height 16
checkbox input "true"
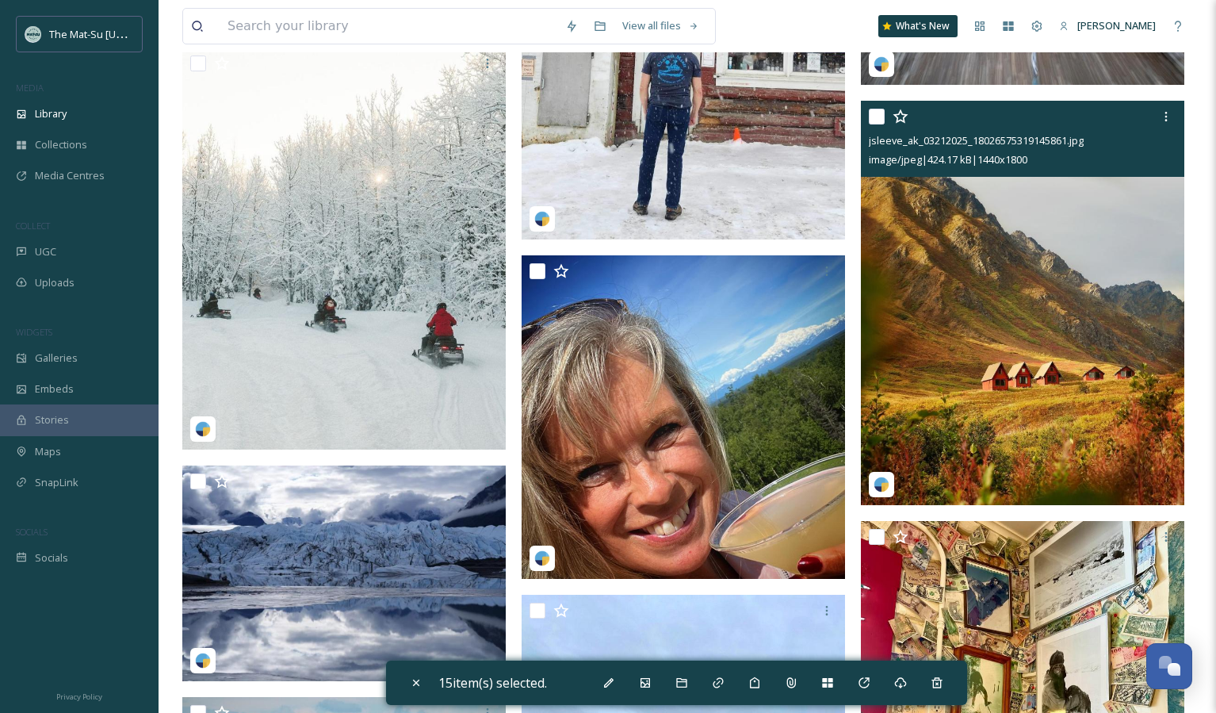
scroll to position [85095, 0]
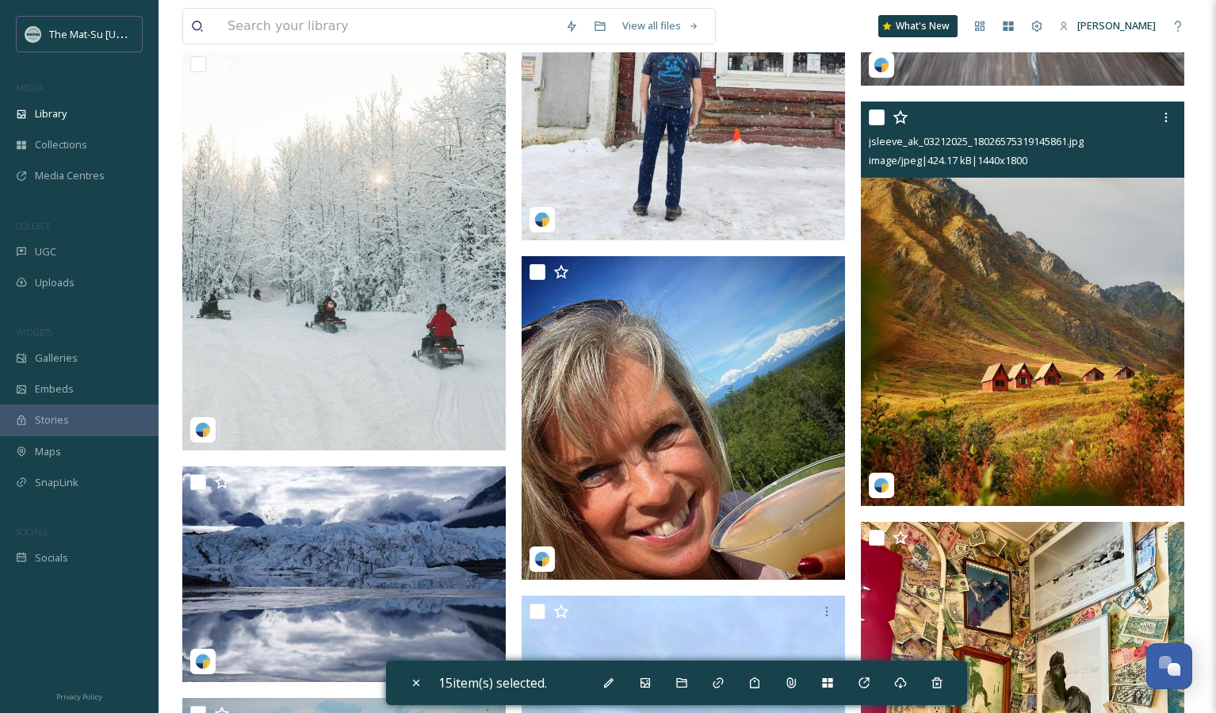
click at [879, 122] on input "checkbox" at bounding box center [877, 117] width 16 height 16
checkbox input "true"
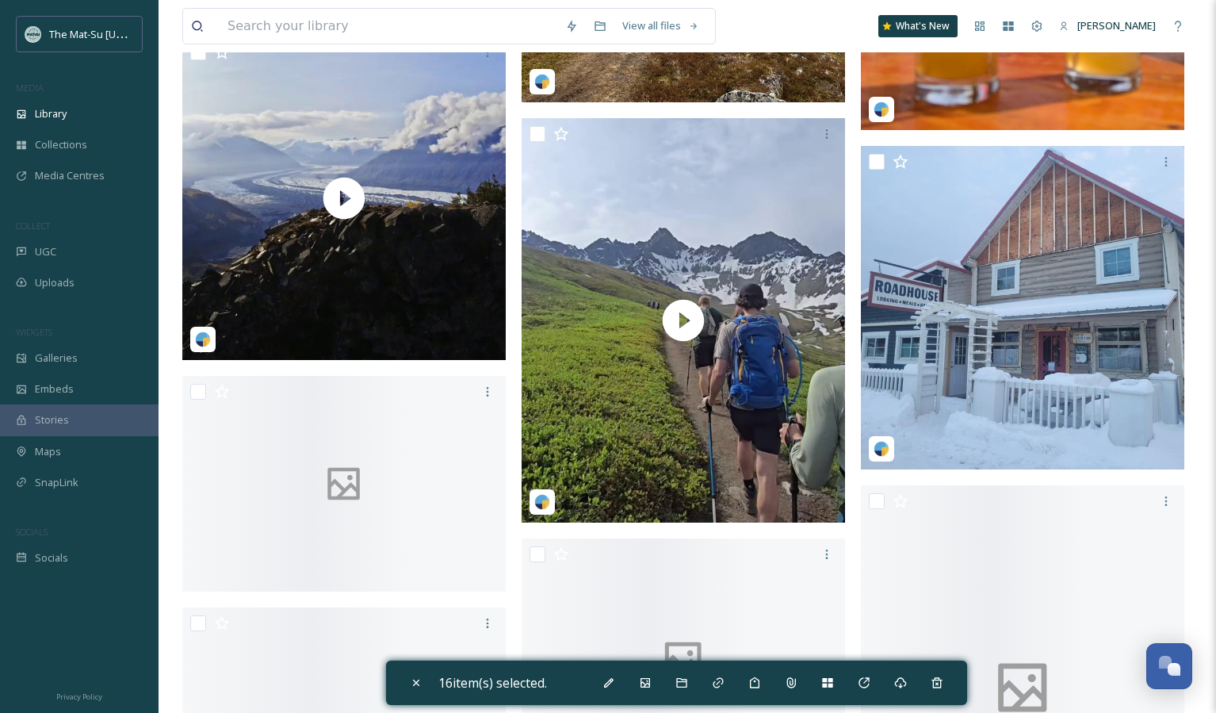
scroll to position [93712, 0]
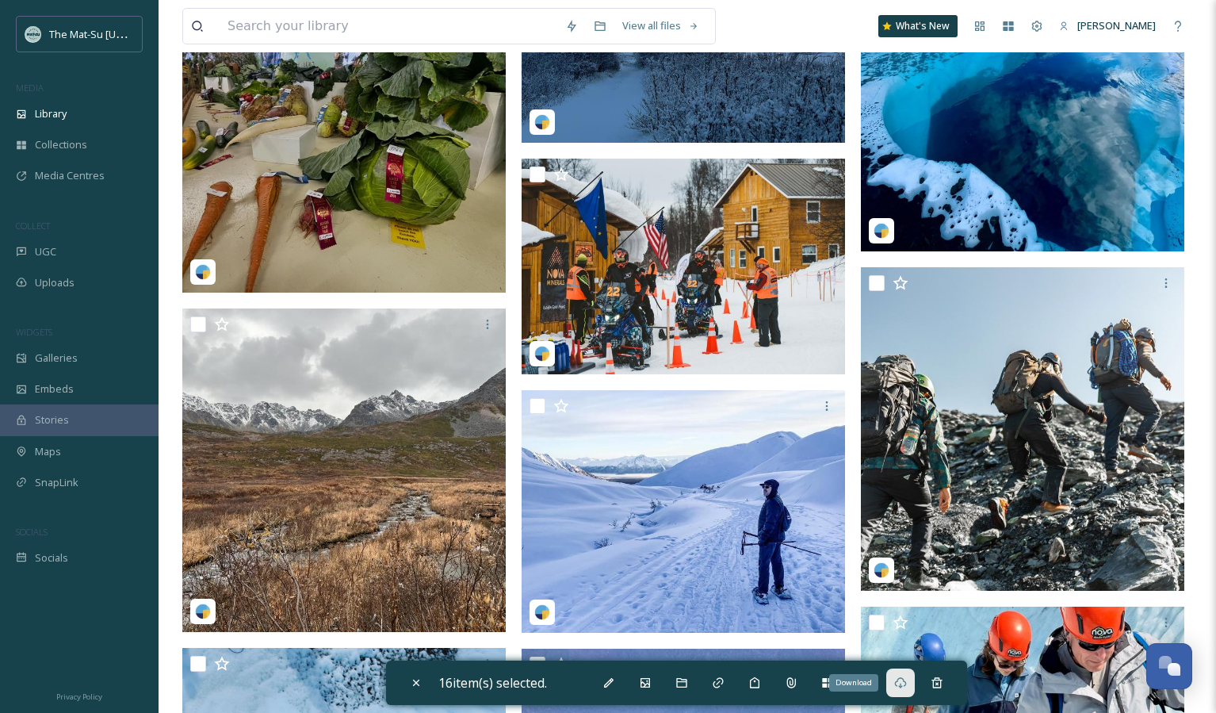
click at [897, 686] on div "Download" at bounding box center [900, 682] width 29 height 29
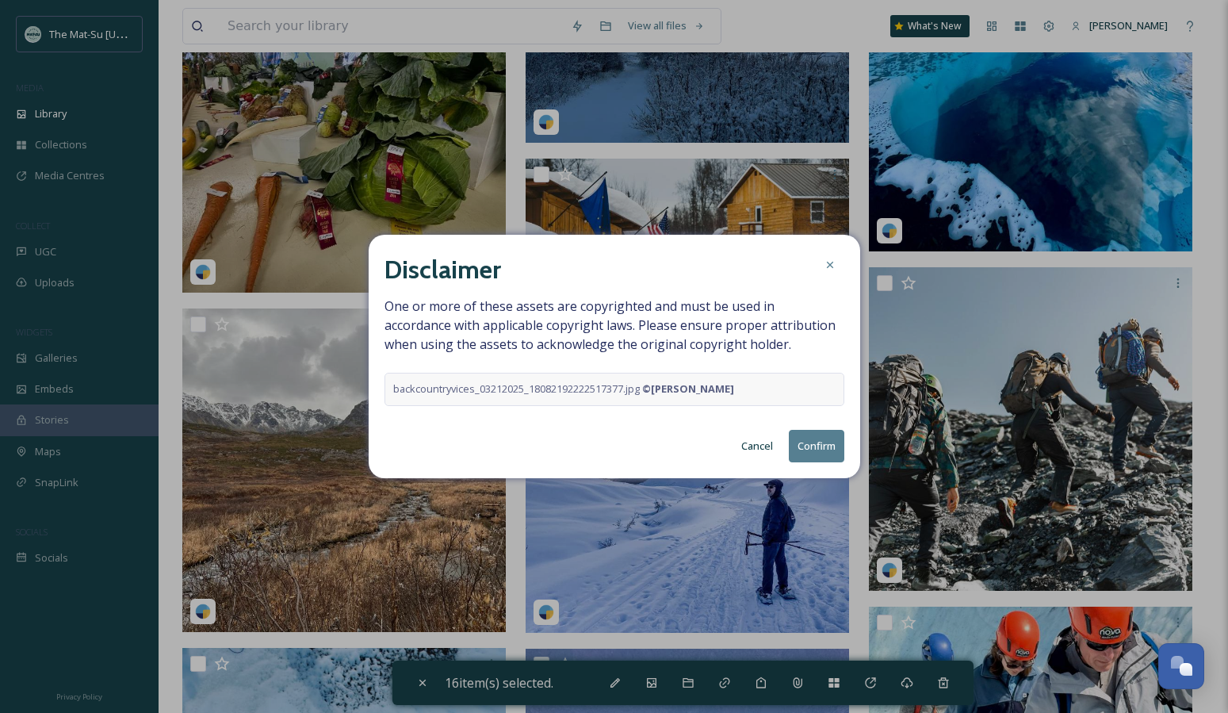
click at [814, 449] on button "Confirm" at bounding box center [816, 446] width 55 height 33
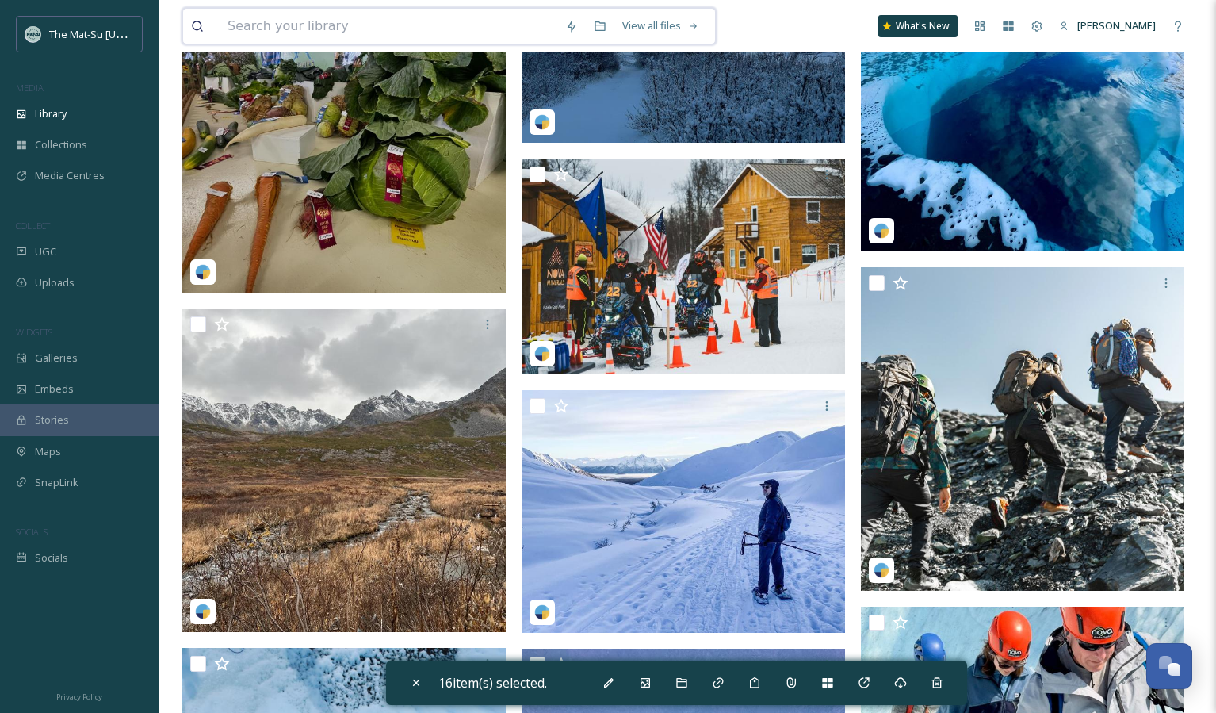
click at [277, 25] on input at bounding box center [389, 26] width 338 height 35
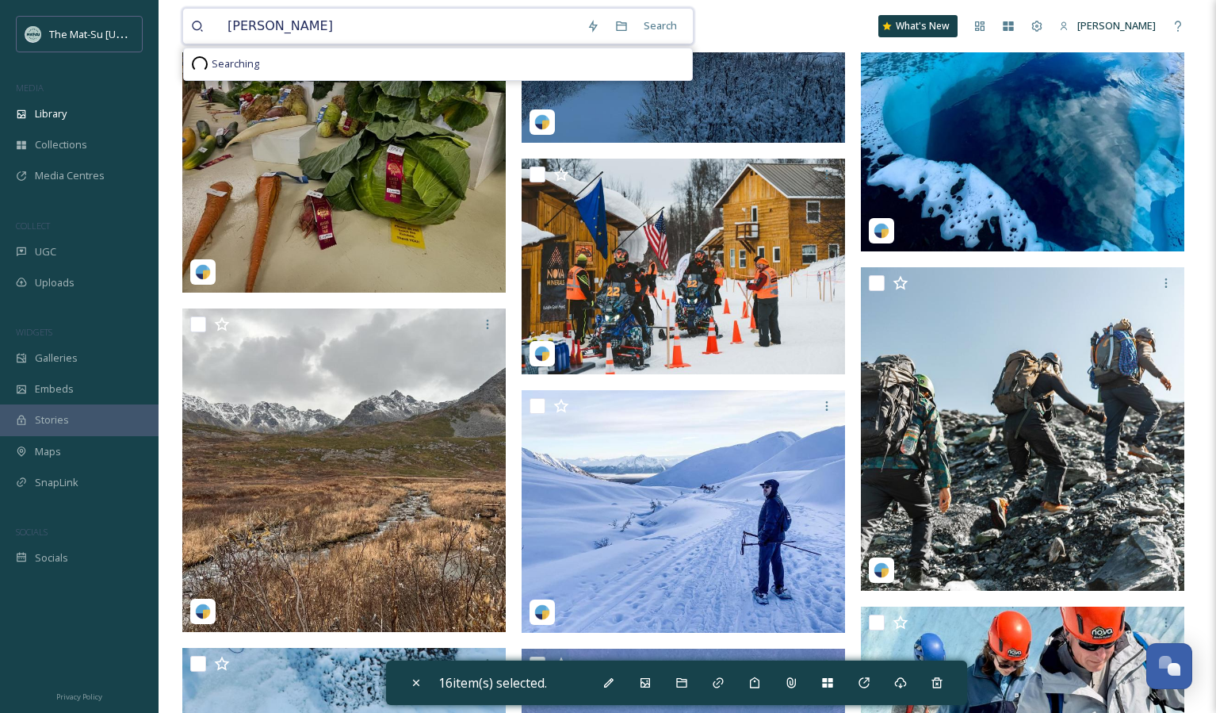
type input "[PERSON_NAME]"
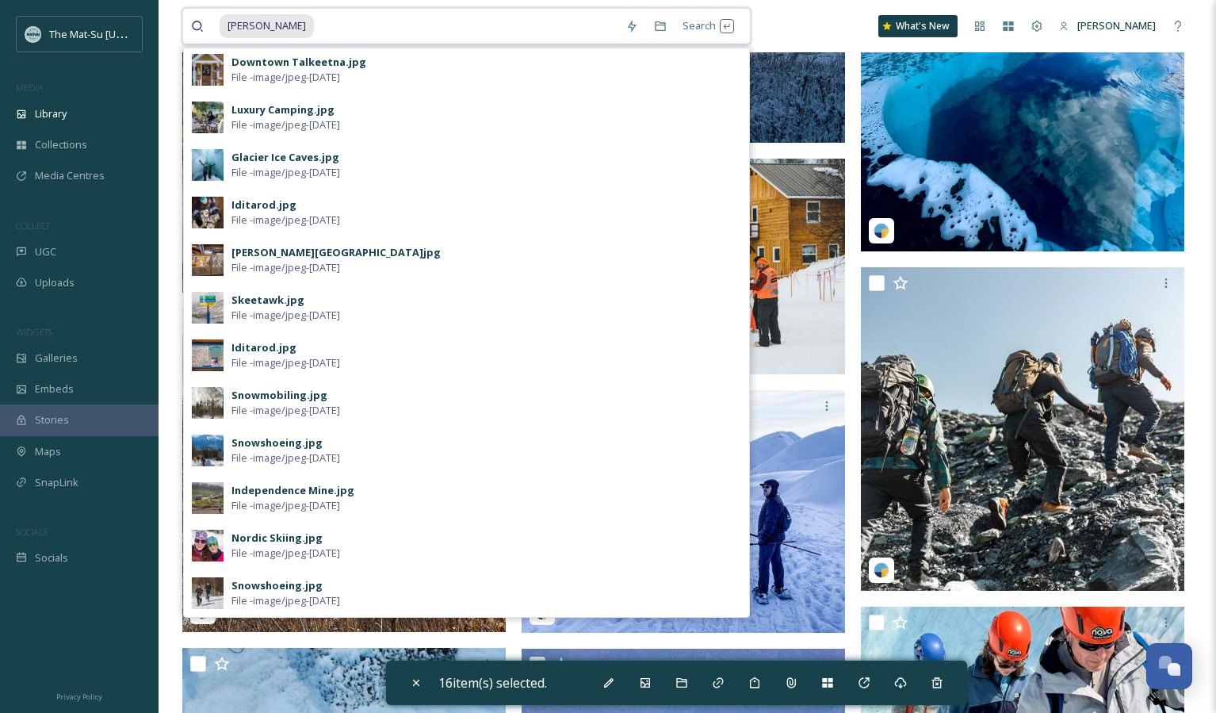
scroll to position [0, 0]
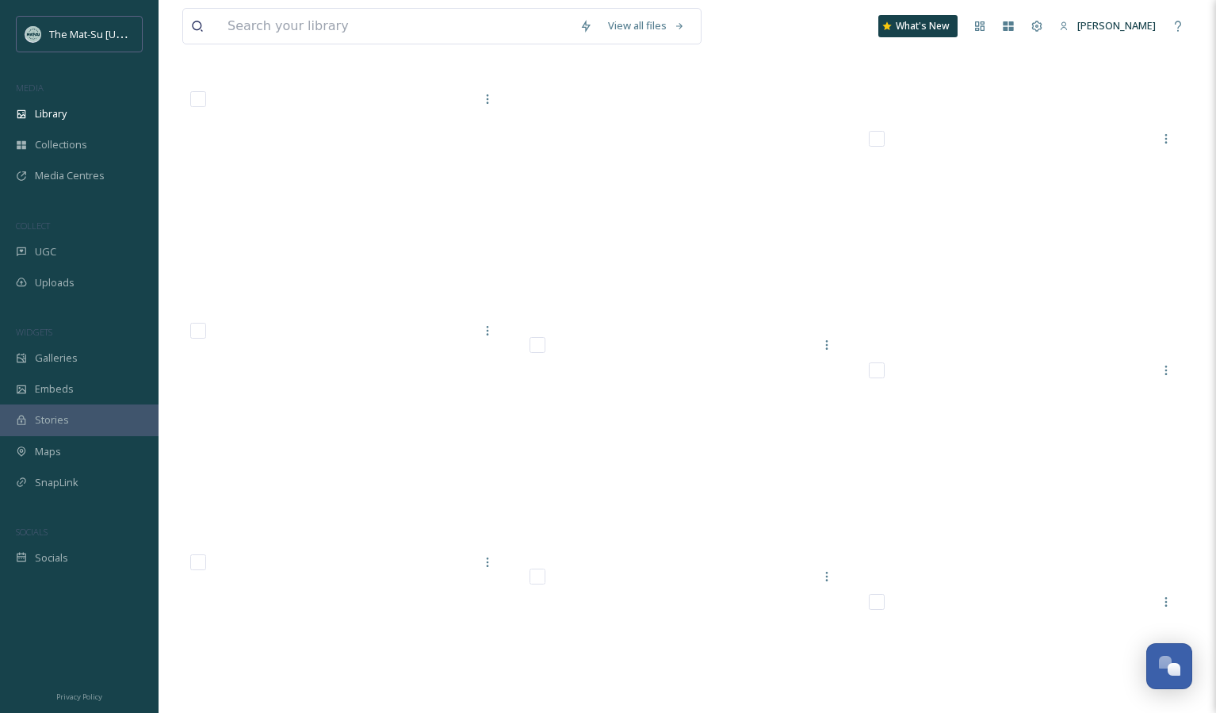
scroll to position [66302, 0]
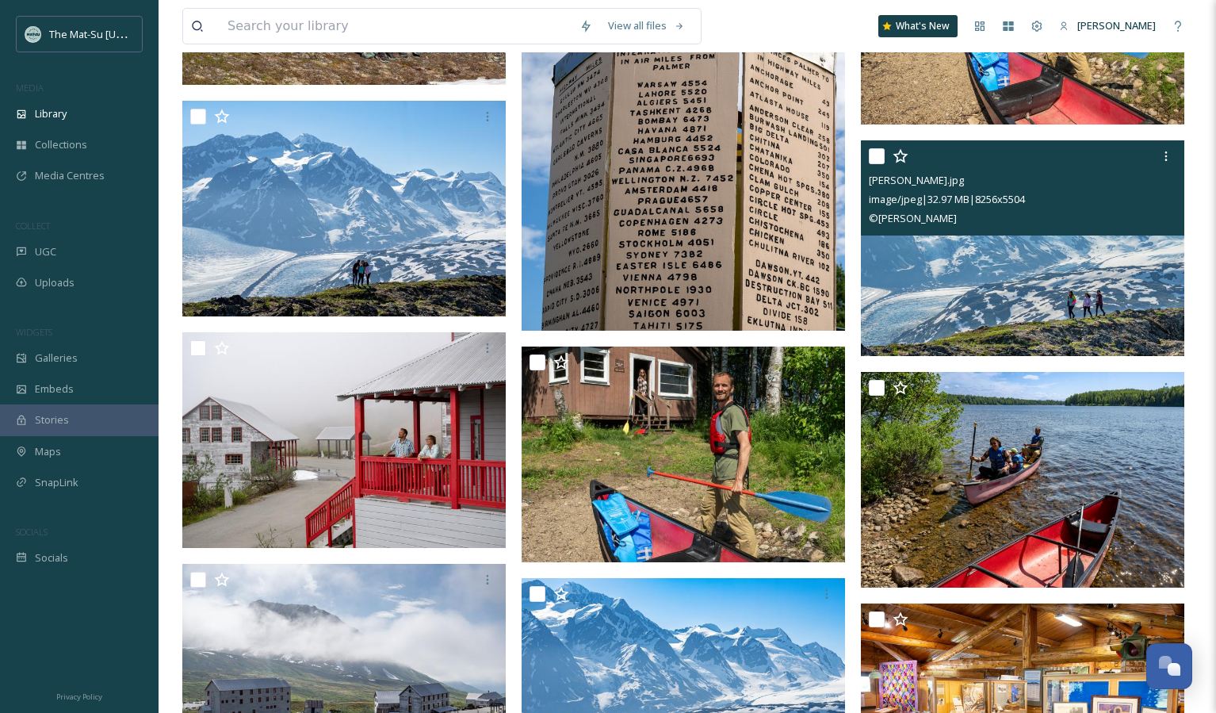
click at [872, 151] on input "checkbox" at bounding box center [877, 156] width 16 height 16
checkbox input "true"
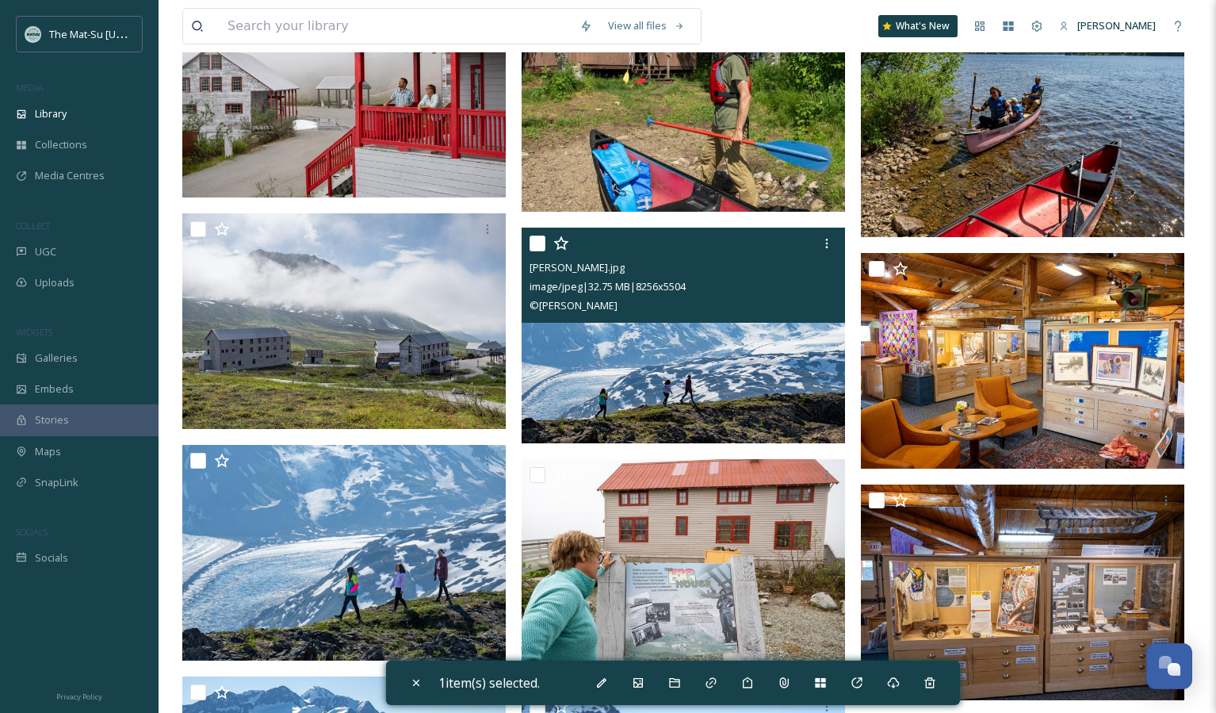
scroll to position [66666, 0]
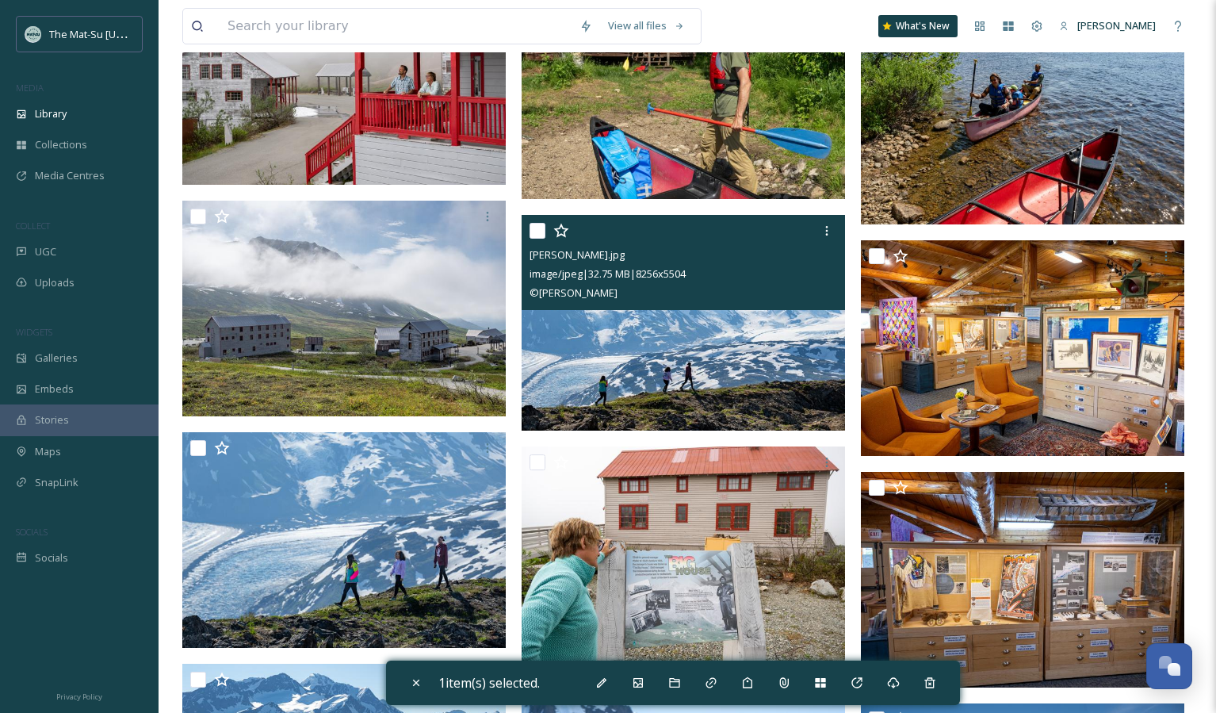
click at [537, 231] on input "checkbox" at bounding box center [538, 231] width 16 height 16
checkbox input "true"
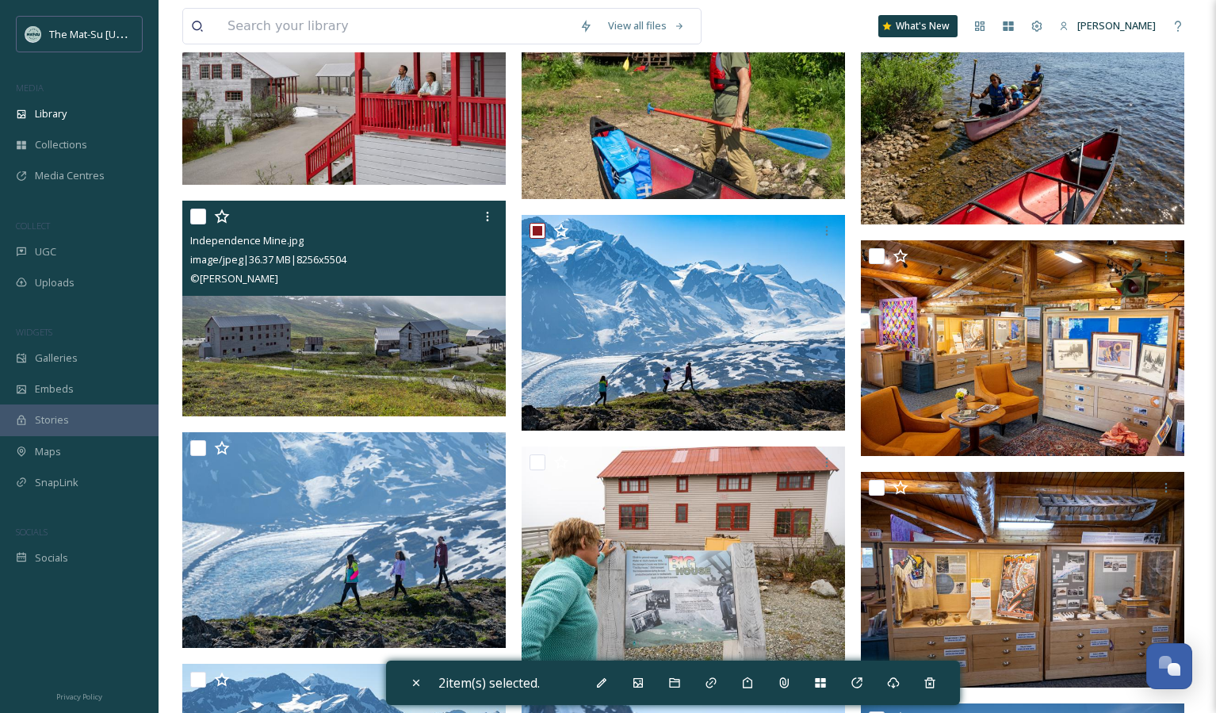
click at [197, 220] on input "checkbox" at bounding box center [198, 216] width 16 height 16
checkbox input "true"
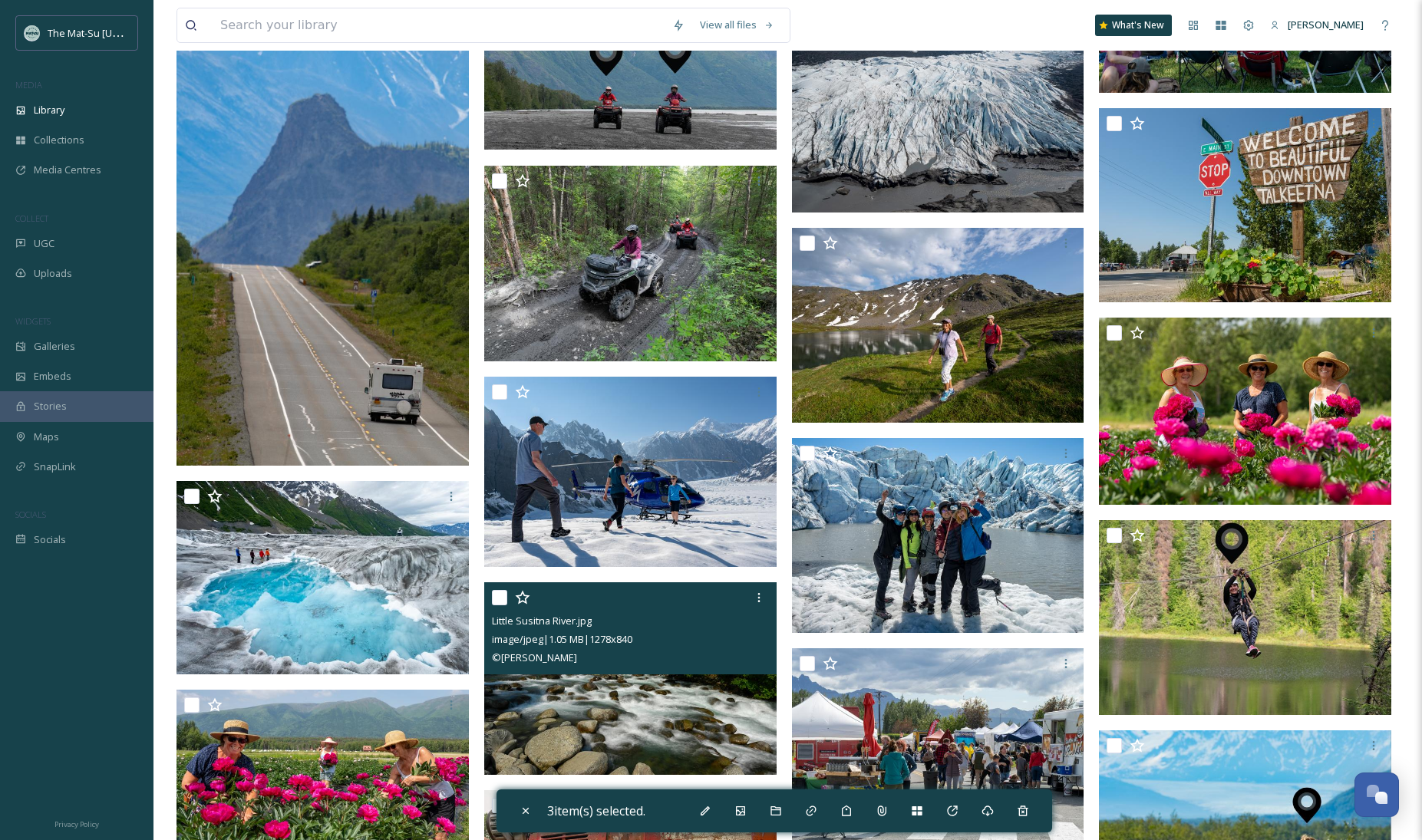
scroll to position [55407, 0]
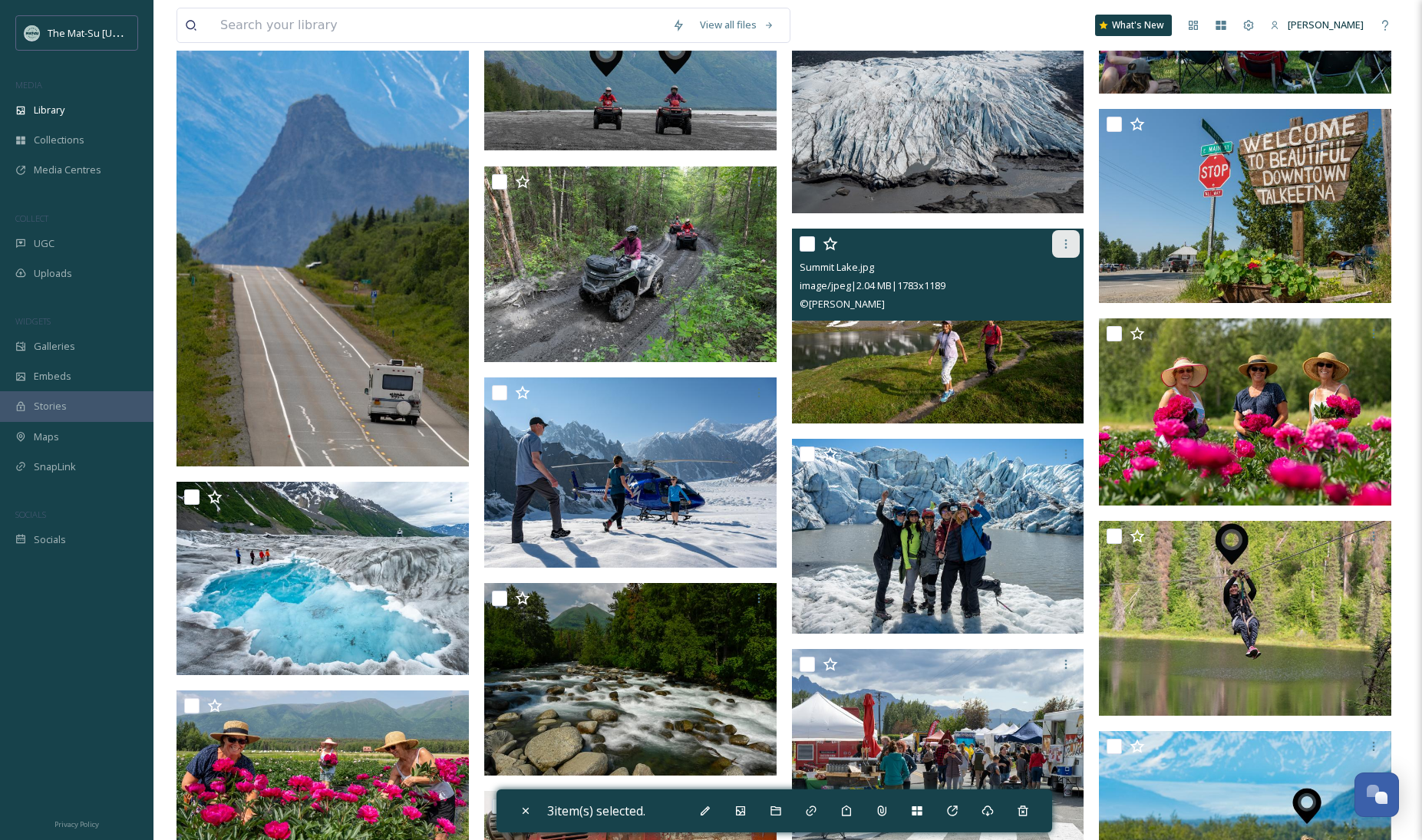
click at [1074, 238] on div at bounding box center [1066, 244] width 28 height 28
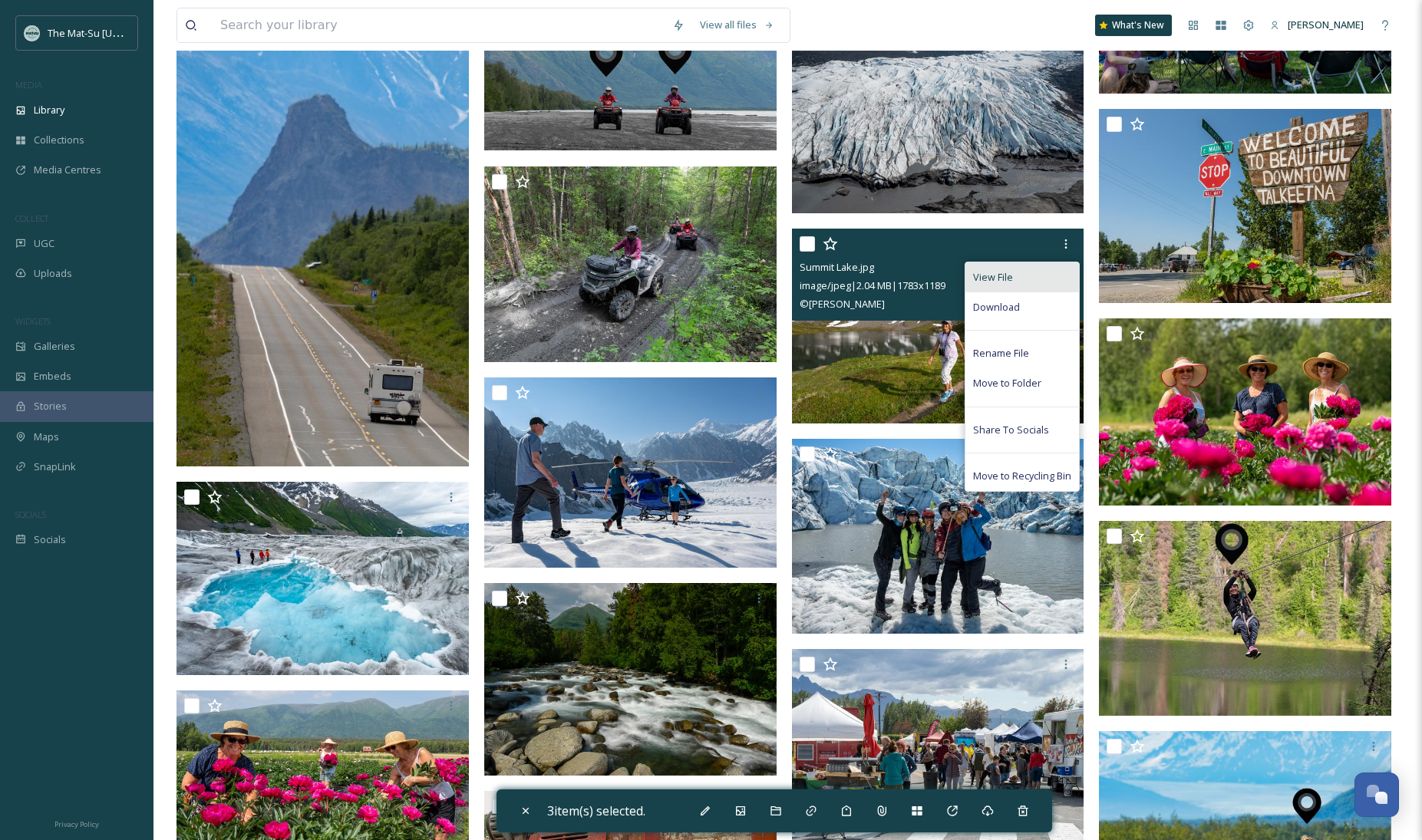
click at [1045, 275] on div "View File" at bounding box center [1021, 277] width 113 height 30
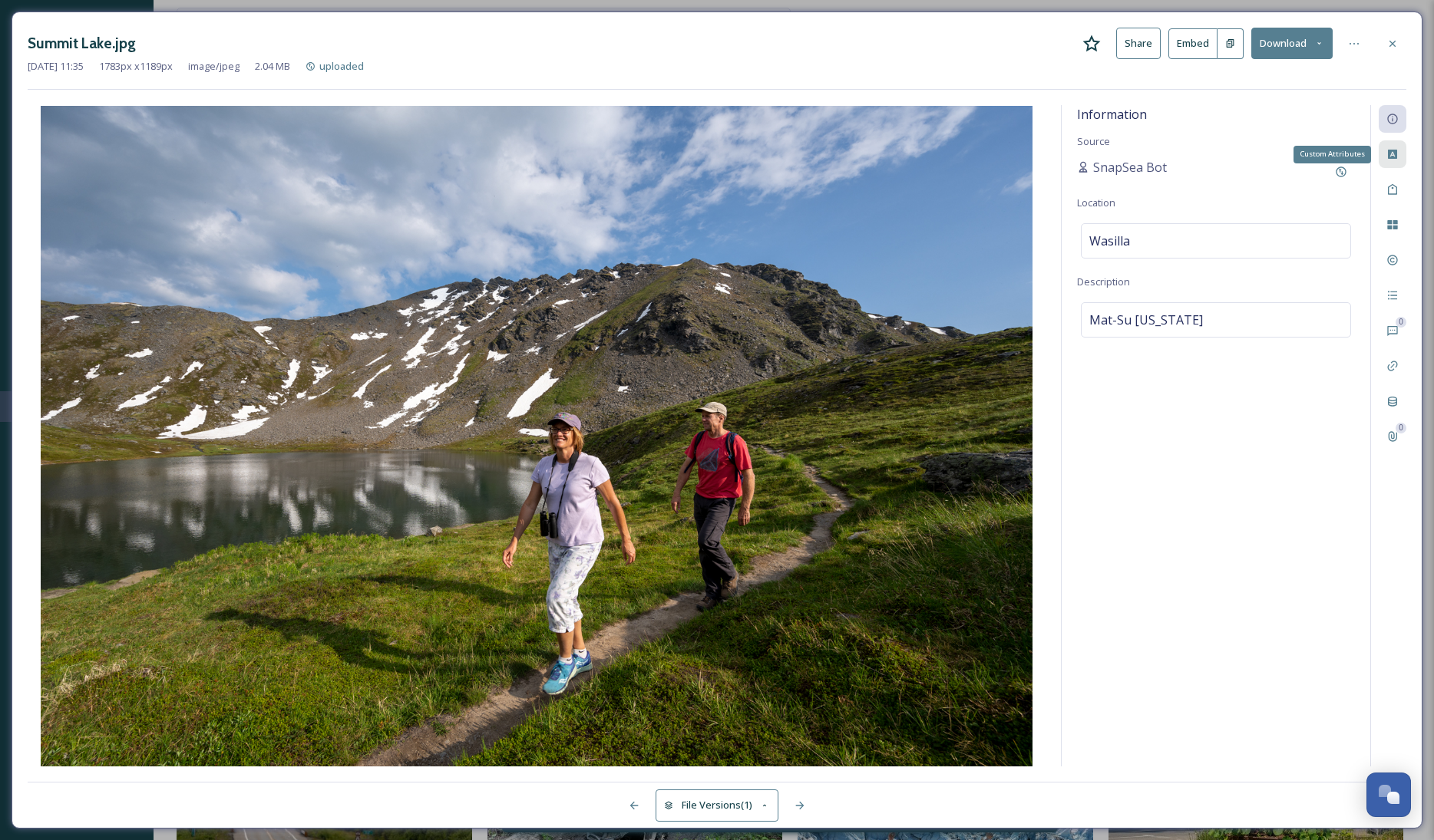
click at [1188, 161] on div "Custom Attributes" at bounding box center [1392, 154] width 28 height 28
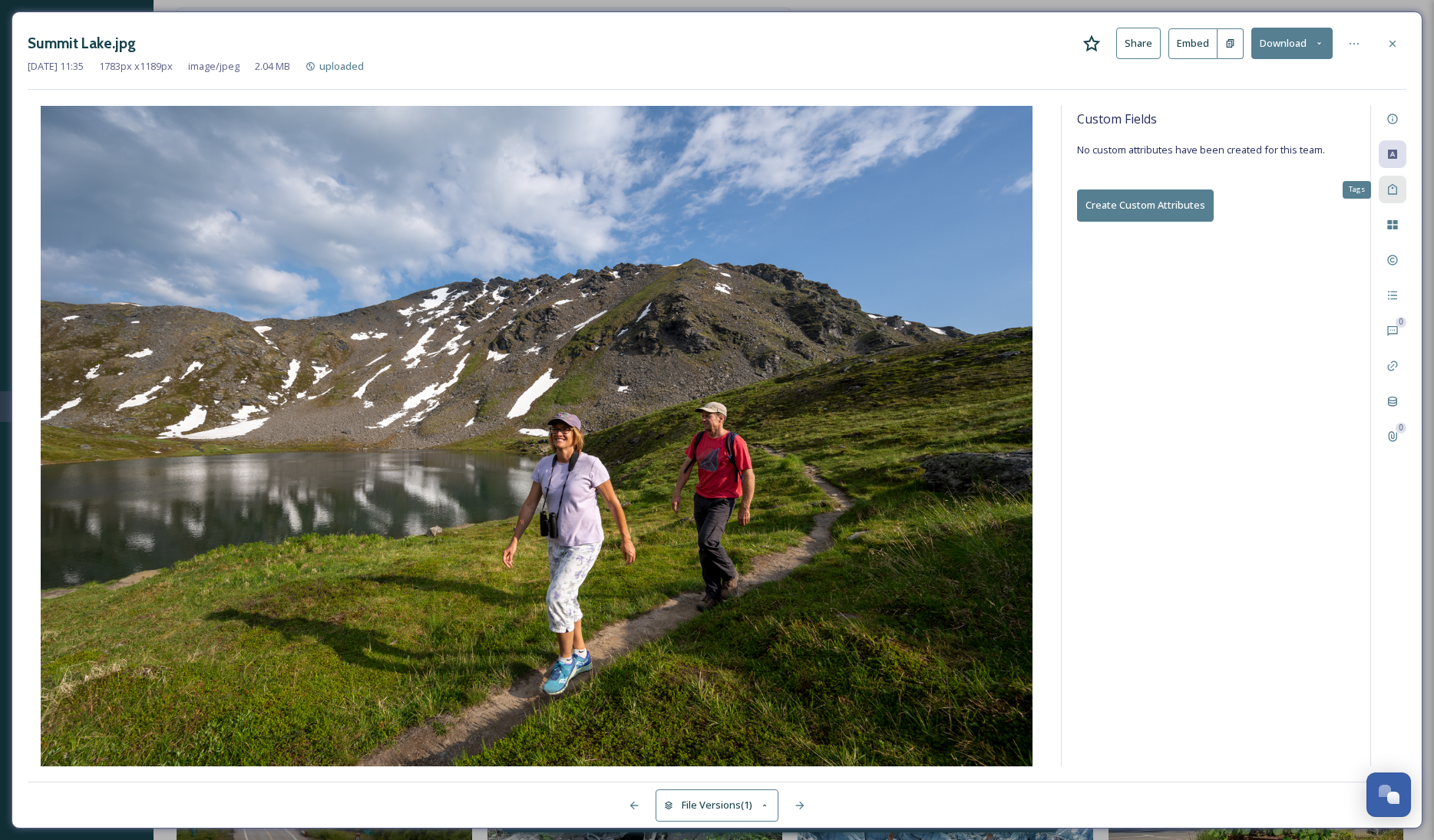
click at [1188, 194] on icon at bounding box center [1392, 189] width 13 height 13
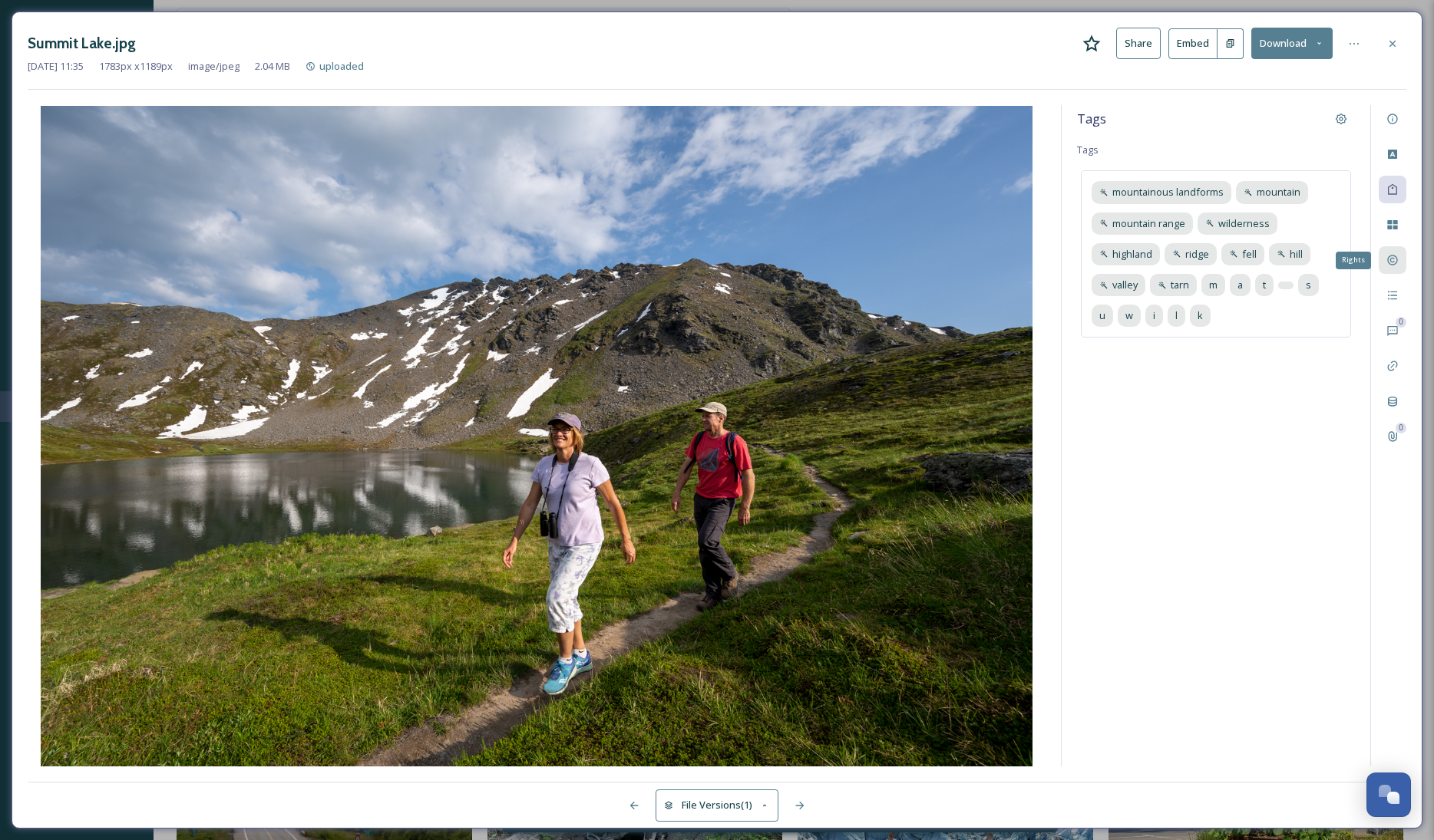
click at [1188, 255] on icon at bounding box center [1391, 260] width 10 height 10
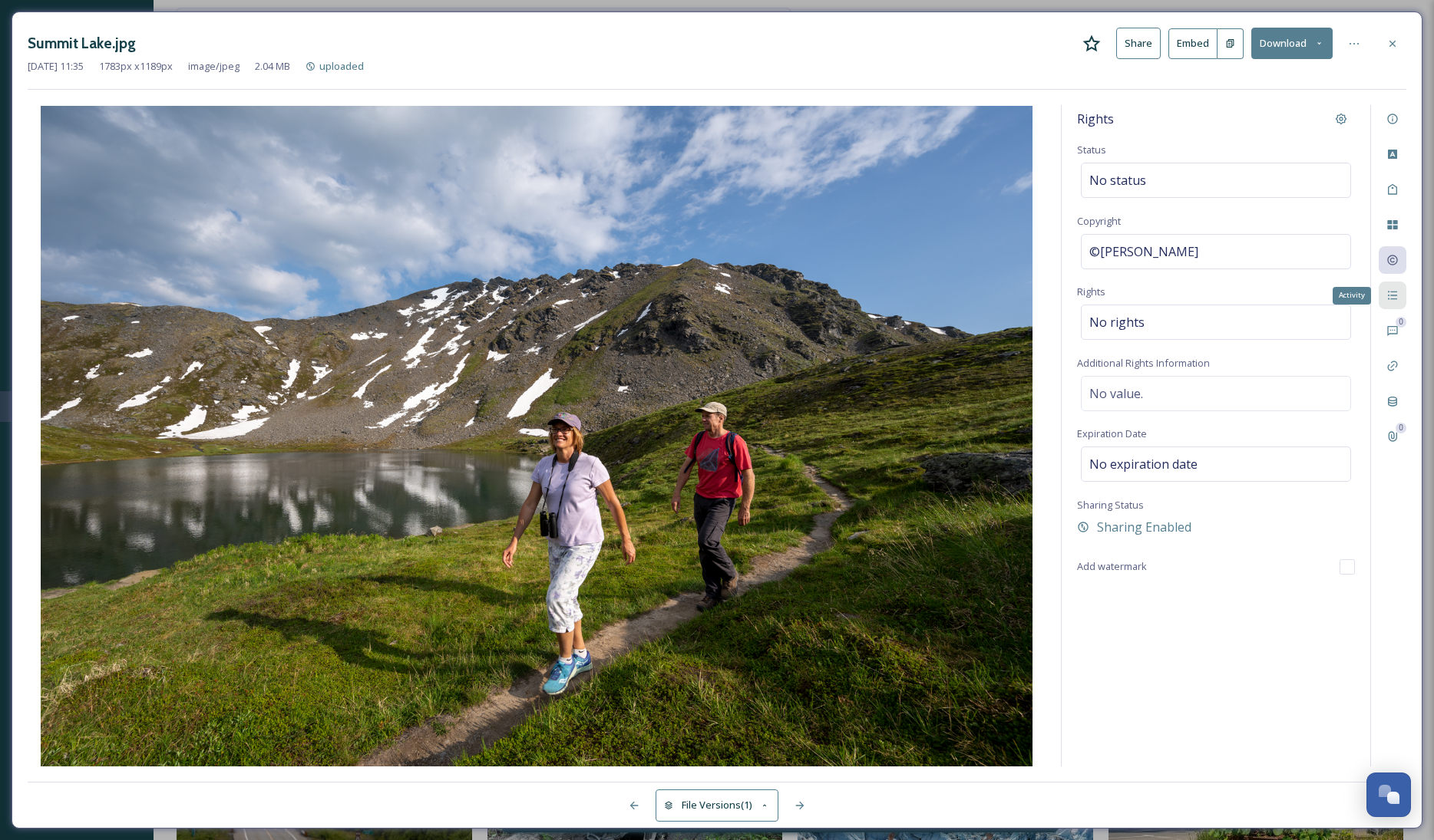
click at [1188, 290] on icon at bounding box center [1392, 295] width 13 height 13
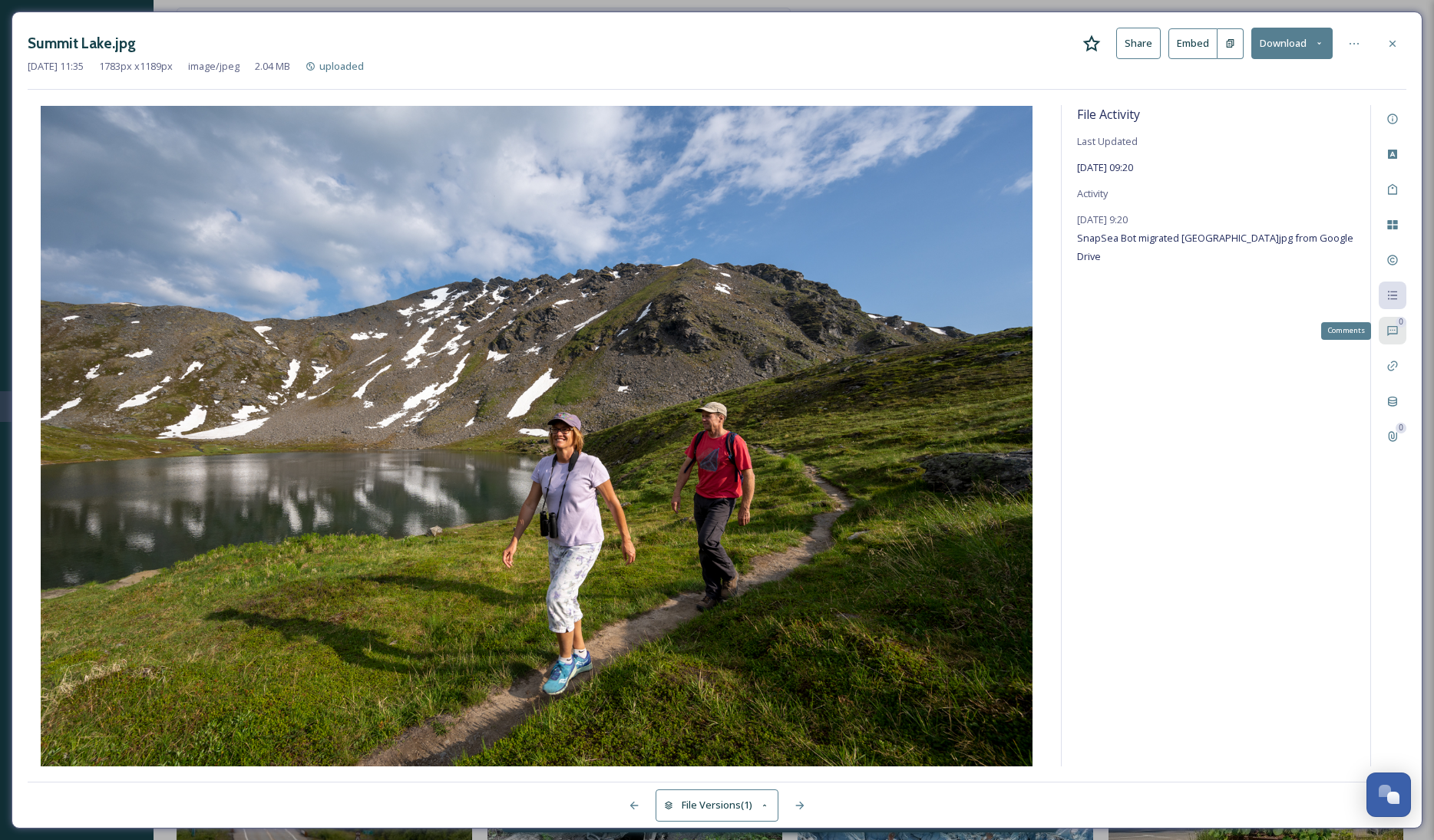
click at [1188, 335] on icon at bounding box center [1392, 330] width 13 height 13
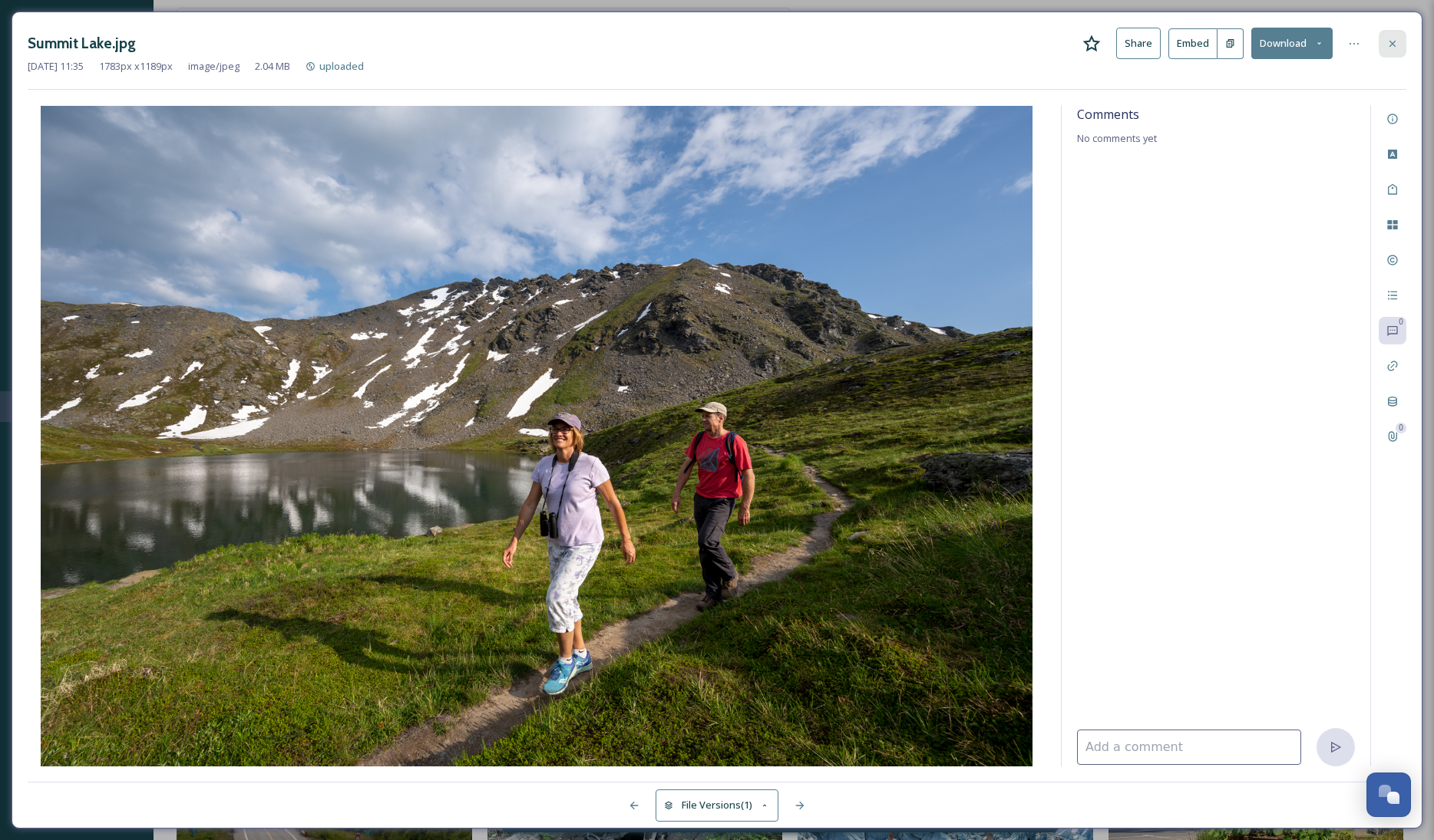
click at [1188, 45] on icon at bounding box center [1392, 44] width 13 height 13
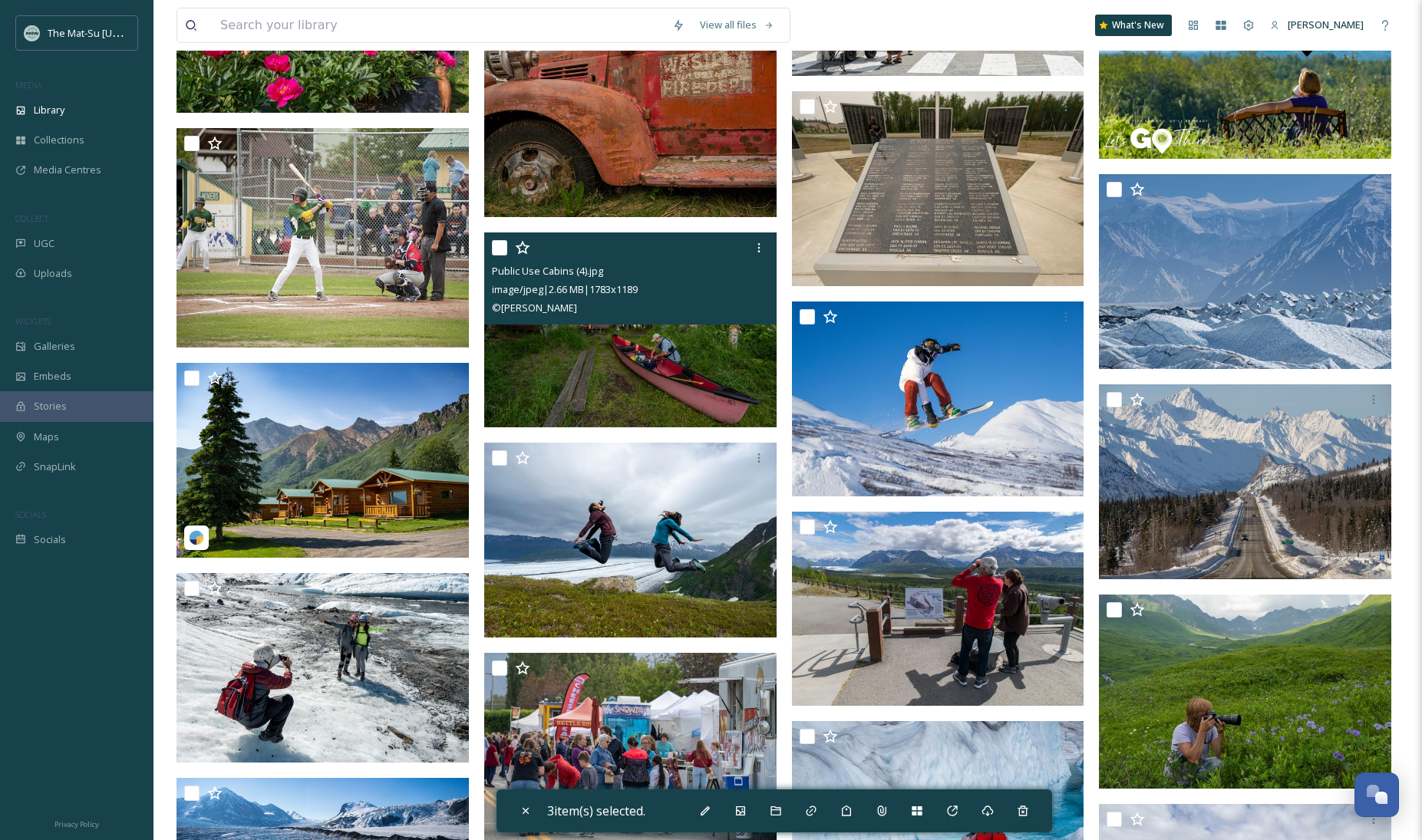
scroll to position [56525, 0]
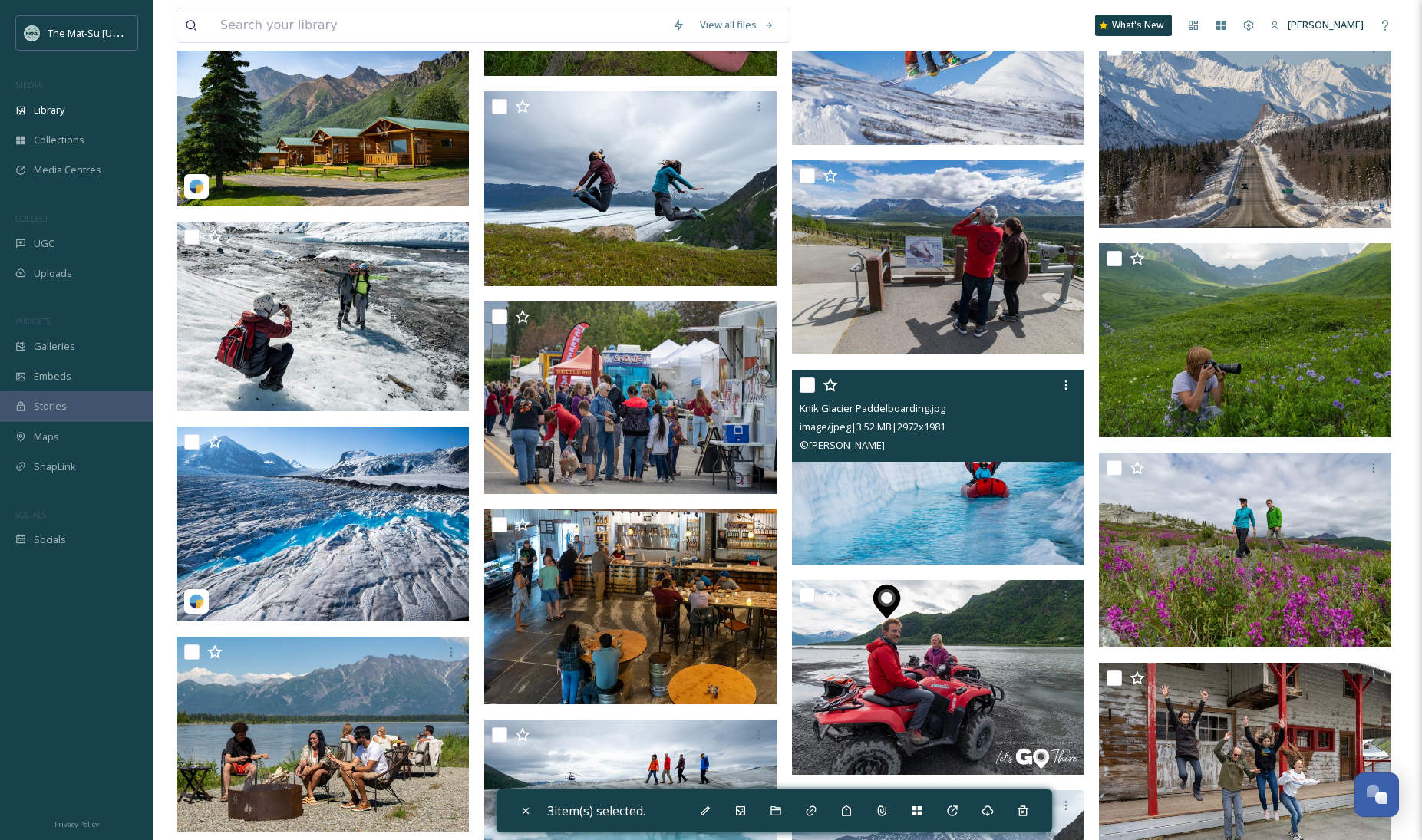
click at [792, 389] on div "Knik Glacier Paddelboarding.jpg image/jpeg | 3.52 MB | 2972 x 1981 © [PERSON_NA…" at bounding box center [938, 415] width 292 height 92
click at [804, 387] on input "checkbox" at bounding box center [807, 385] width 15 height 15
checkbox input "true"
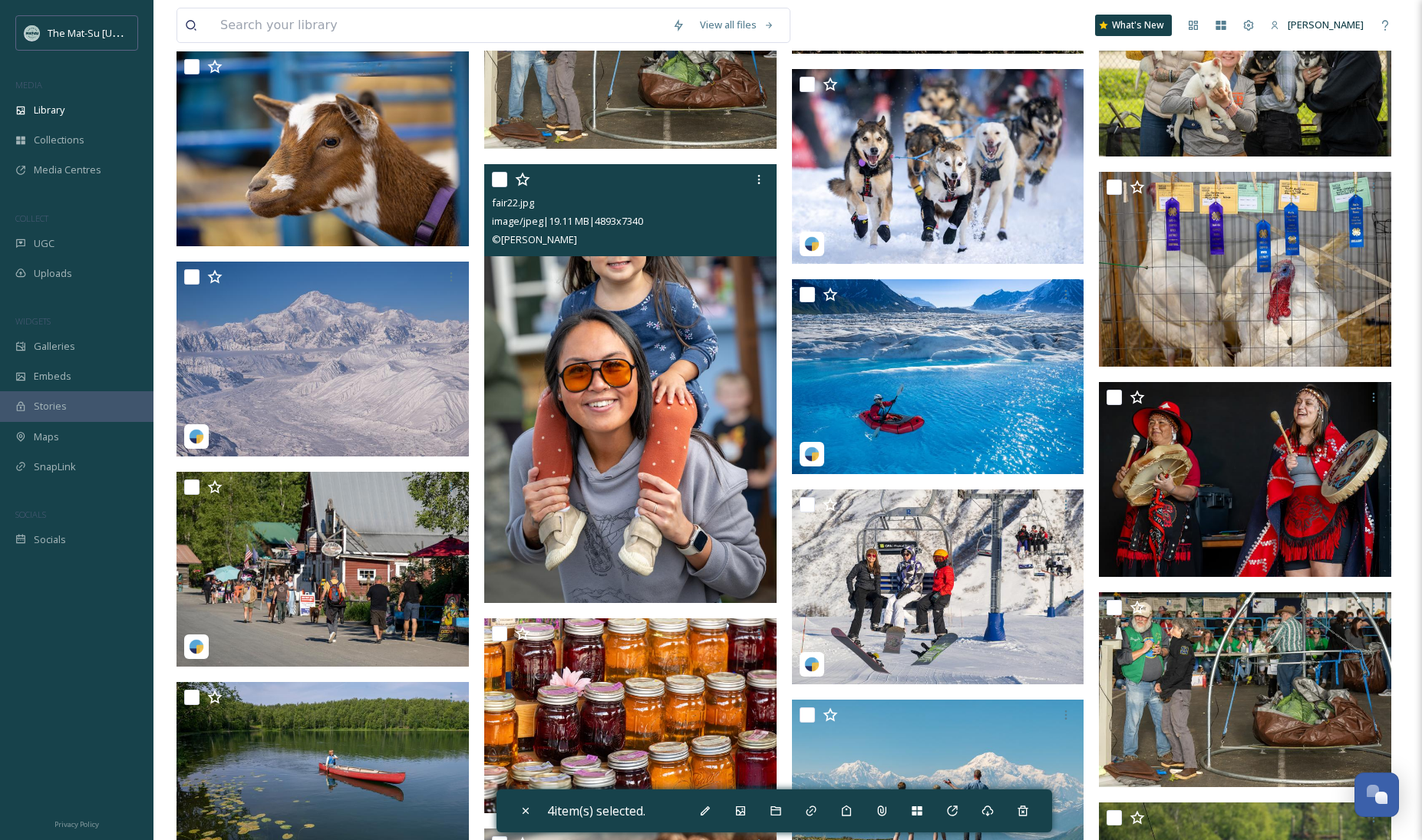
scroll to position [53690, 0]
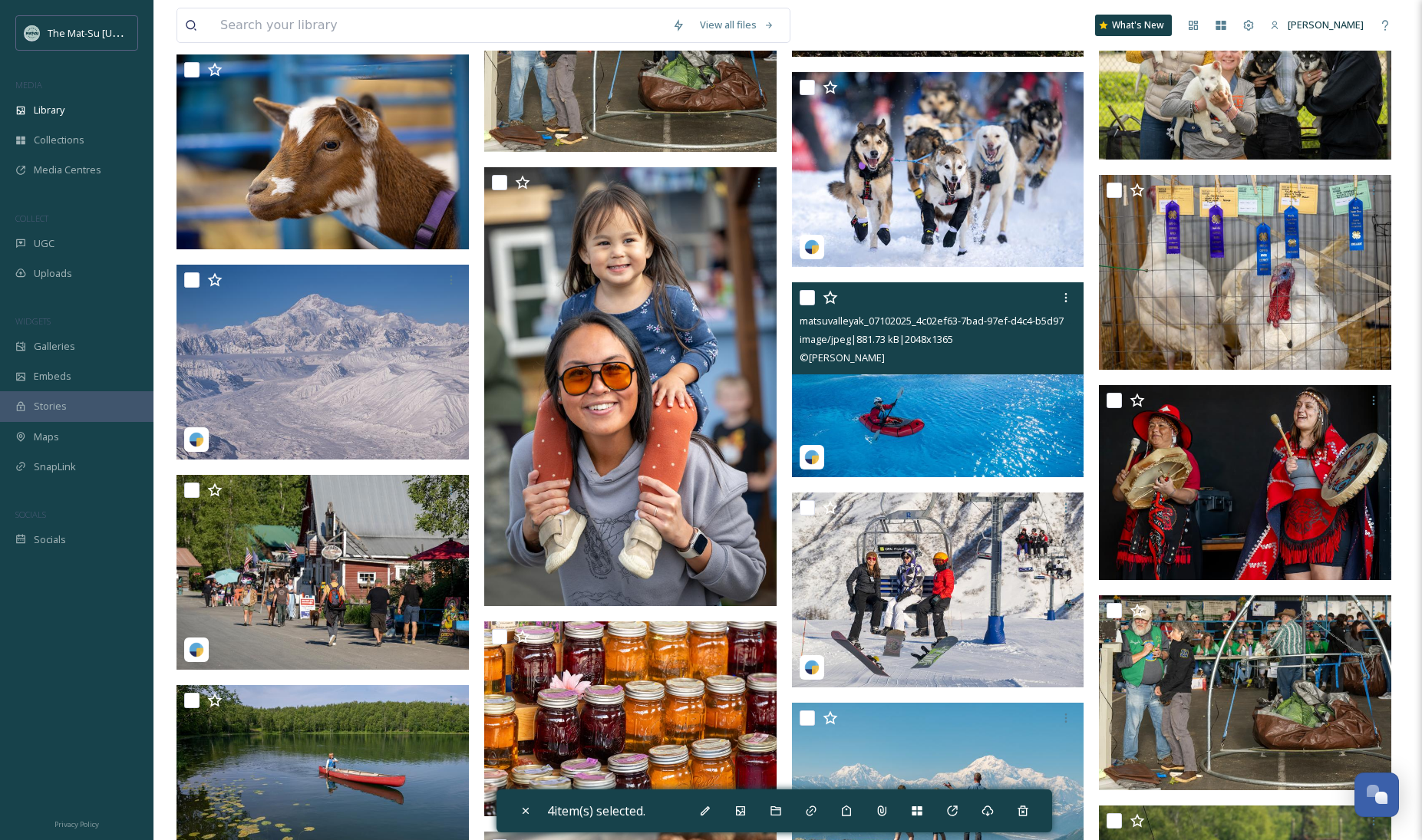
click at [809, 299] on input "checkbox" at bounding box center [807, 298] width 15 height 15
checkbox input "true"
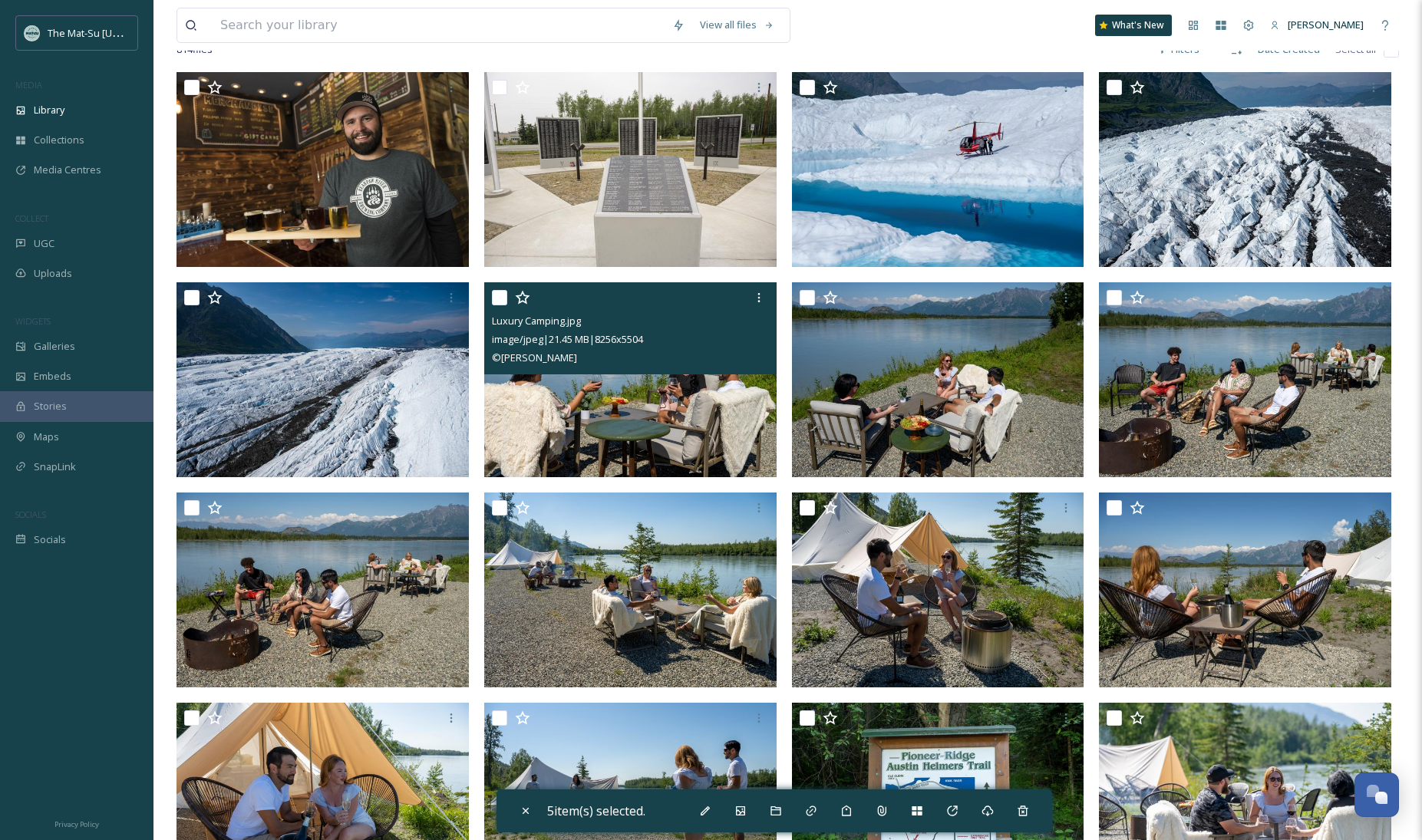
scroll to position [0, 0]
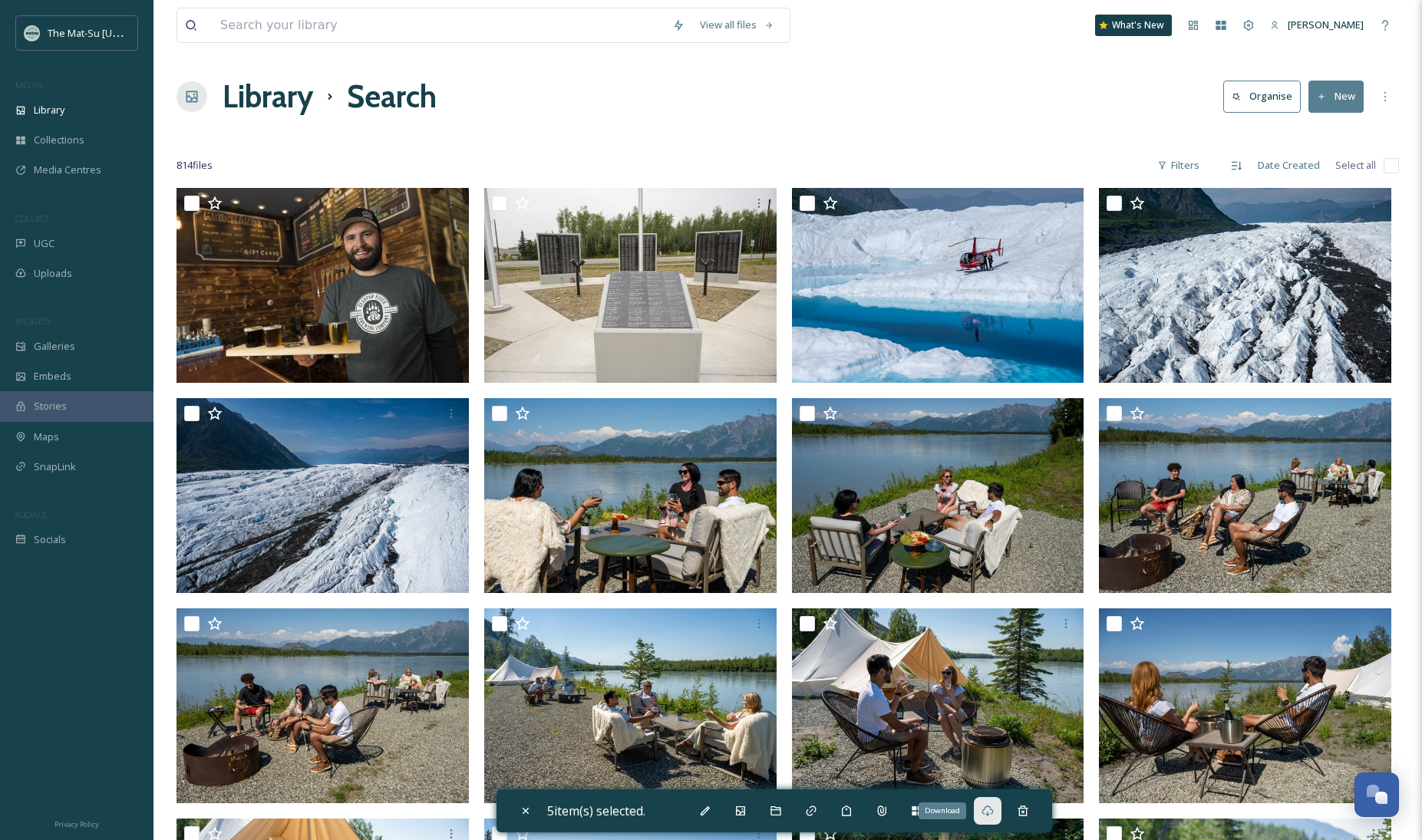
click at [998, 689] on div "Download" at bounding box center [987, 811] width 28 height 28
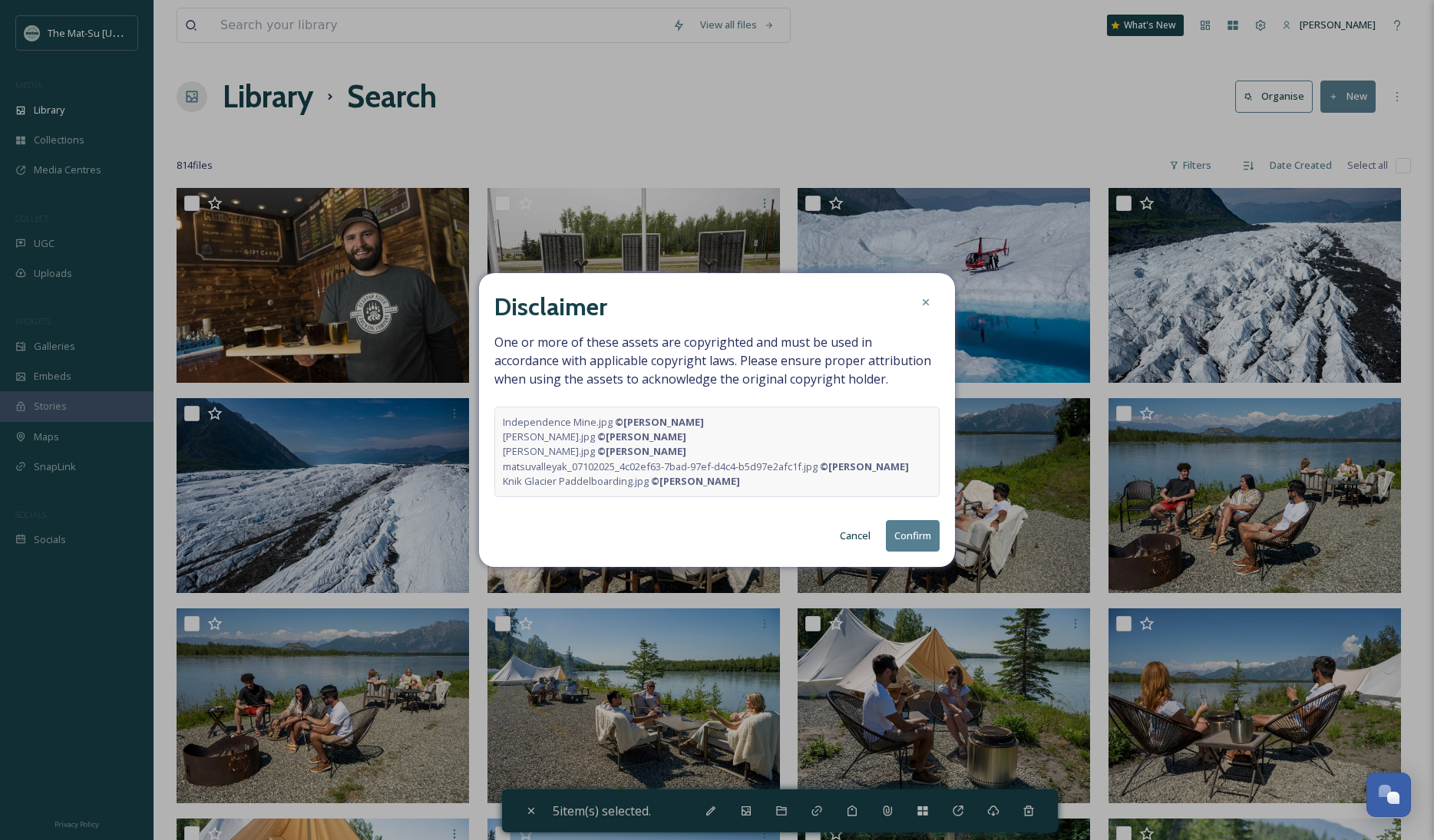
click at [914, 535] on button "Confirm" at bounding box center [912, 535] width 53 height 32
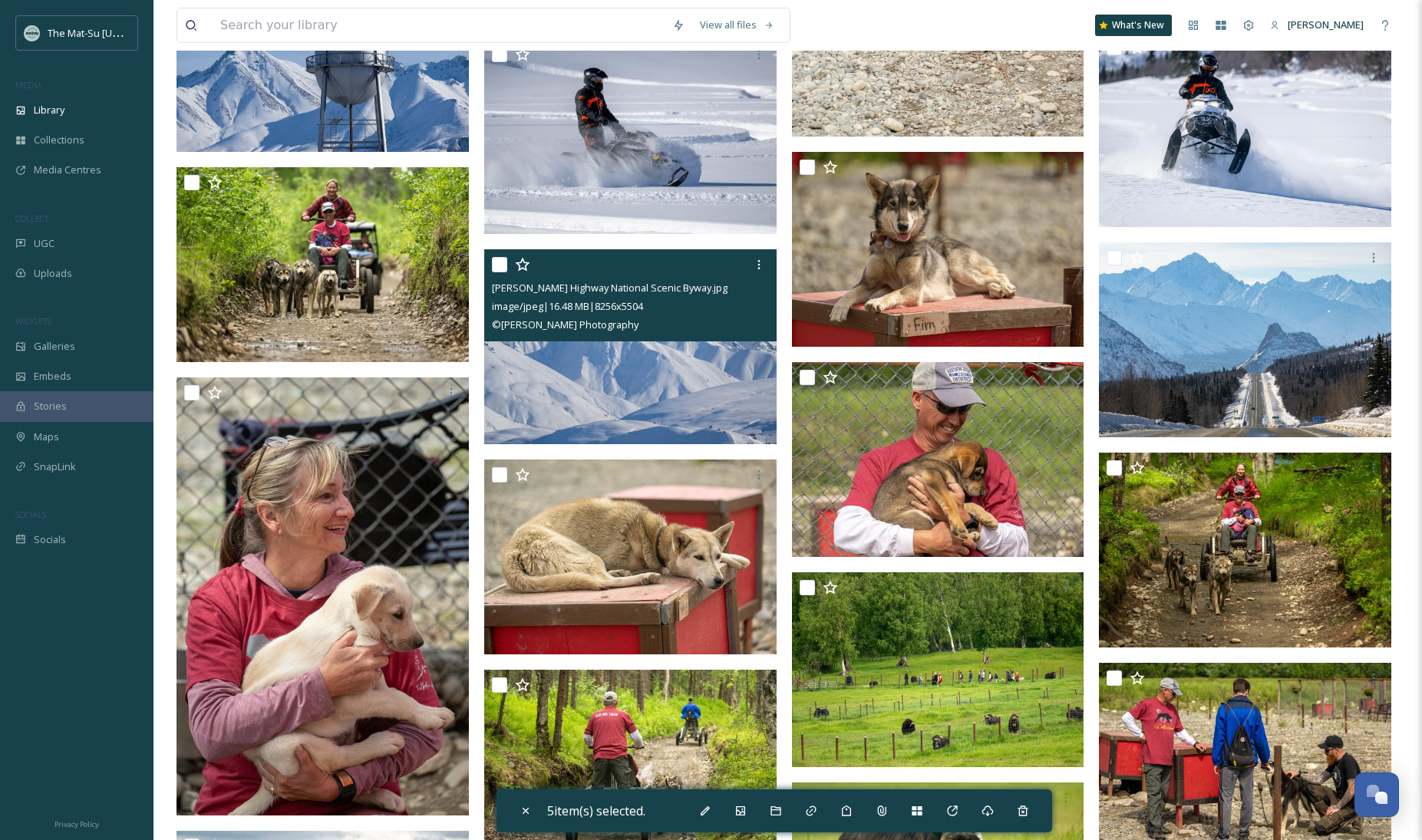
scroll to position [39372, 0]
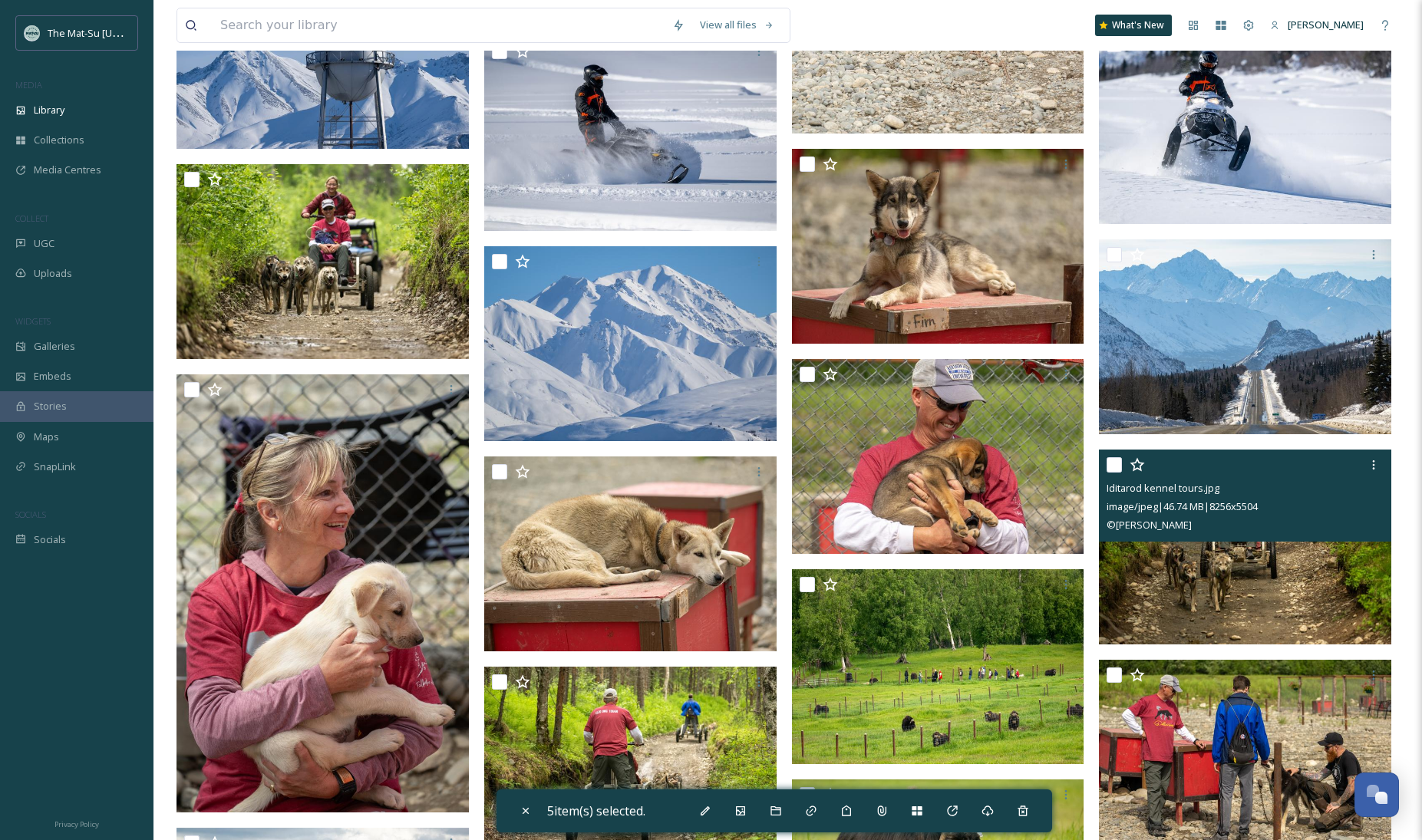
click at [1112, 461] on input "checkbox" at bounding box center [1114, 465] width 15 height 15
checkbox input "true"
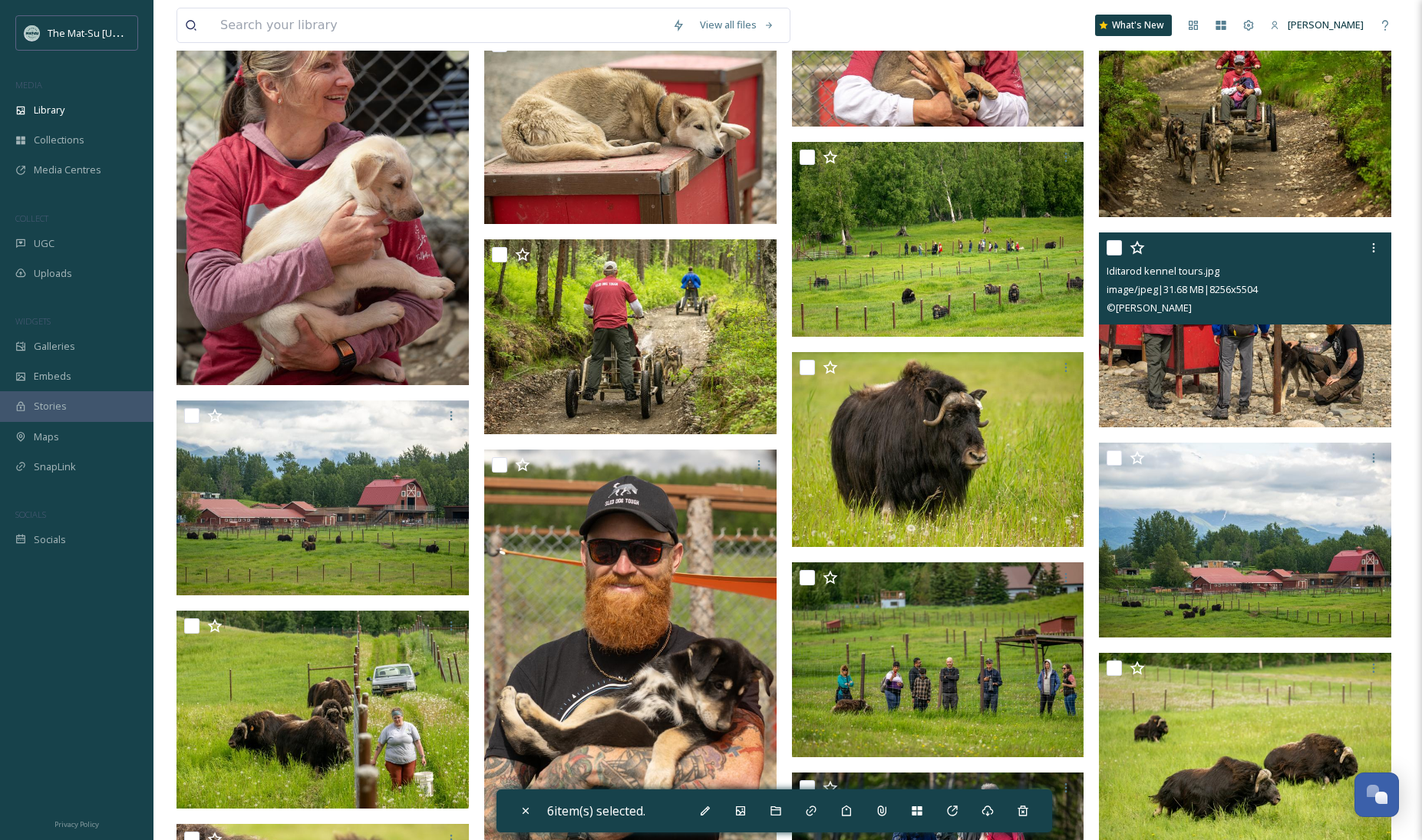
scroll to position [40009, 0]
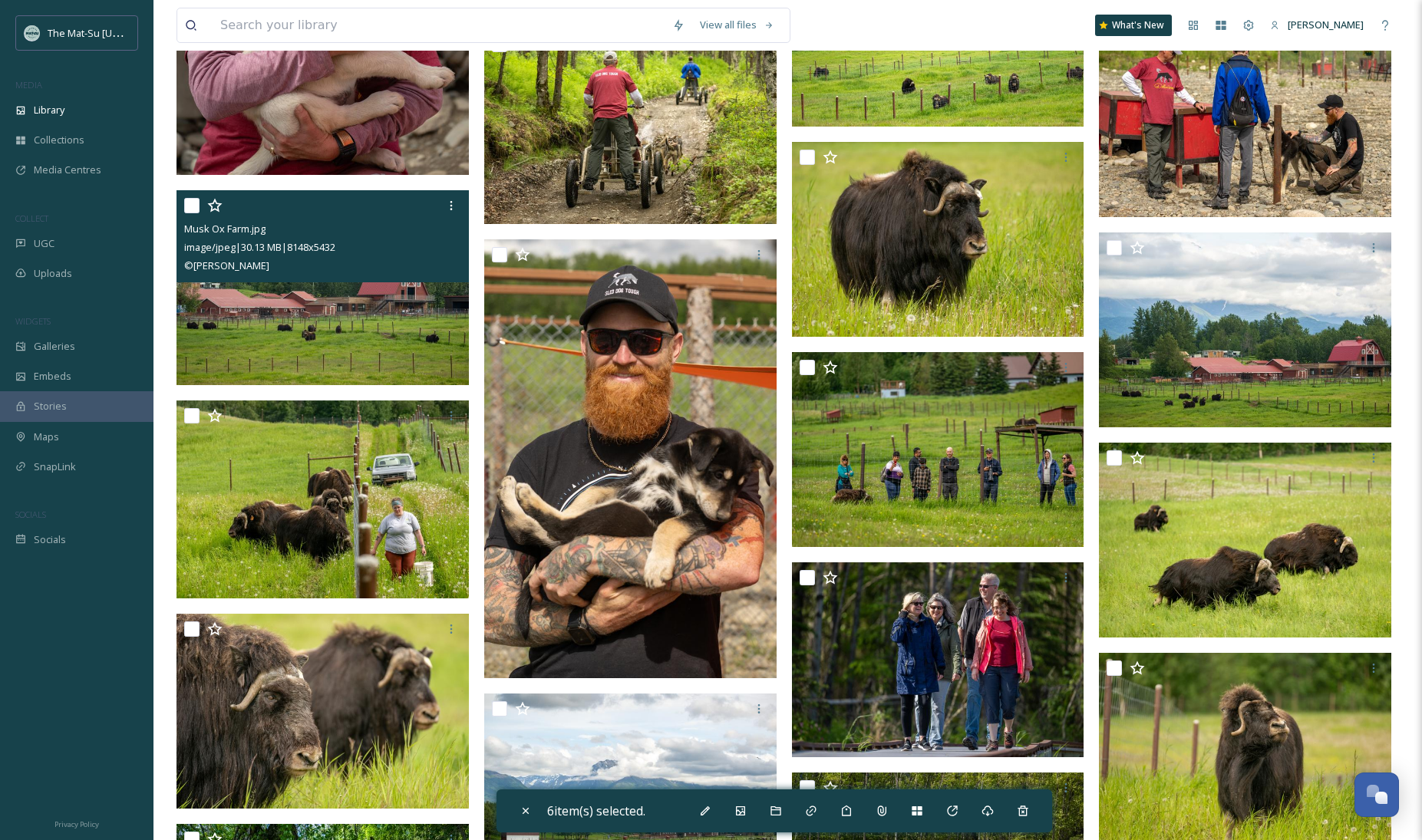
click at [186, 204] on input "checkbox" at bounding box center [192, 206] width 15 height 15
checkbox input "true"
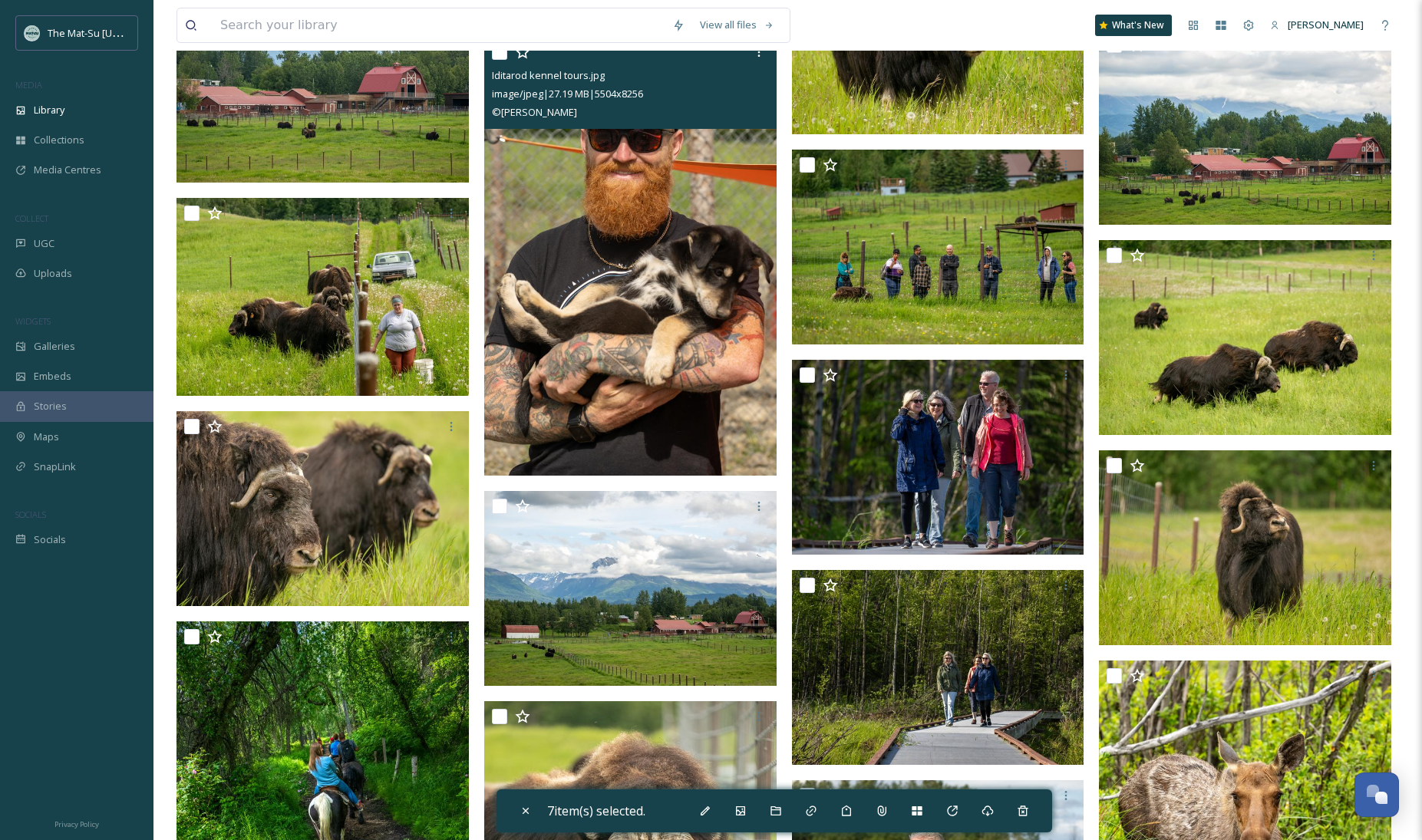
scroll to position [40466, 0]
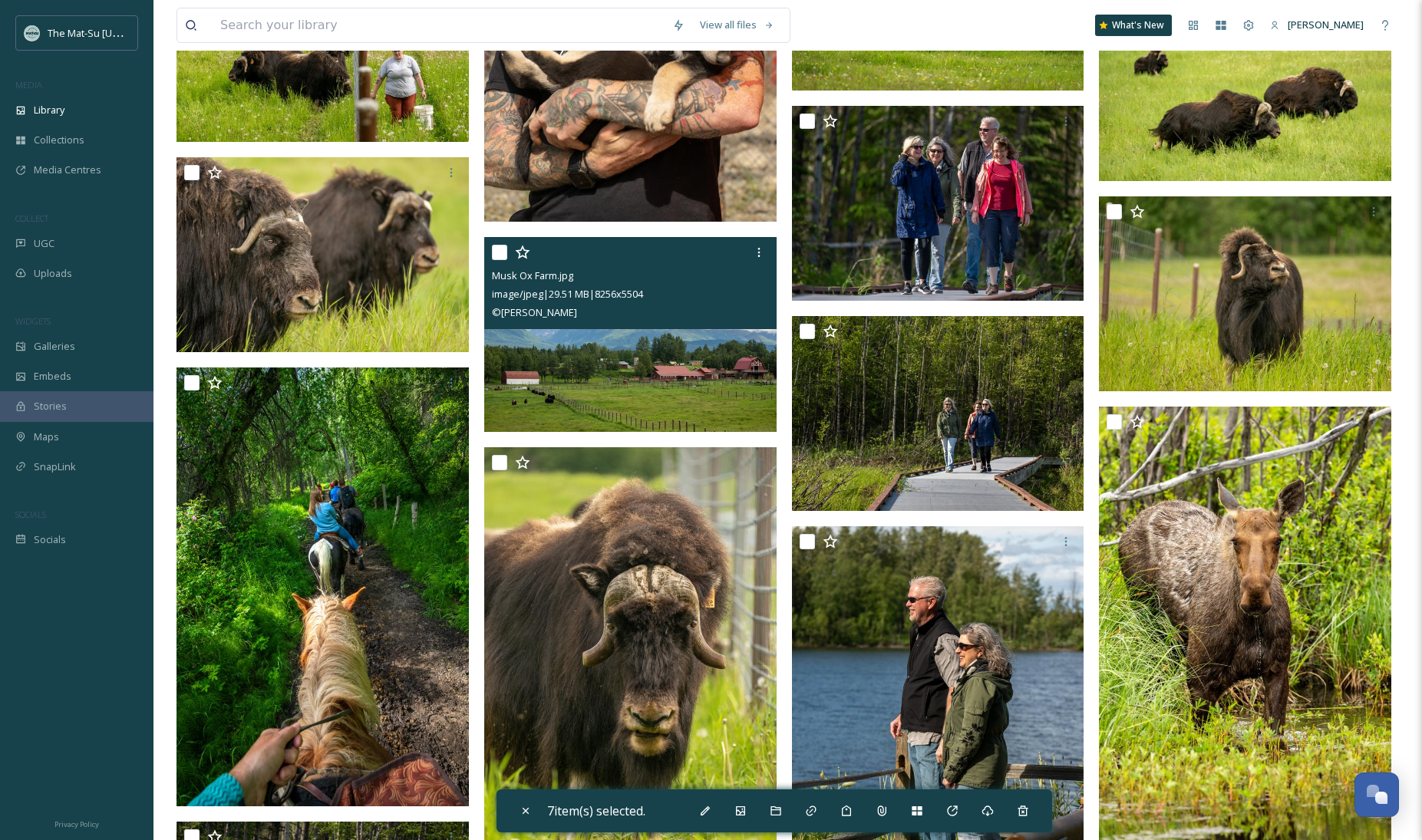
click at [495, 255] on input "checkbox" at bounding box center [499, 253] width 15 height 15
checkbox input "true"
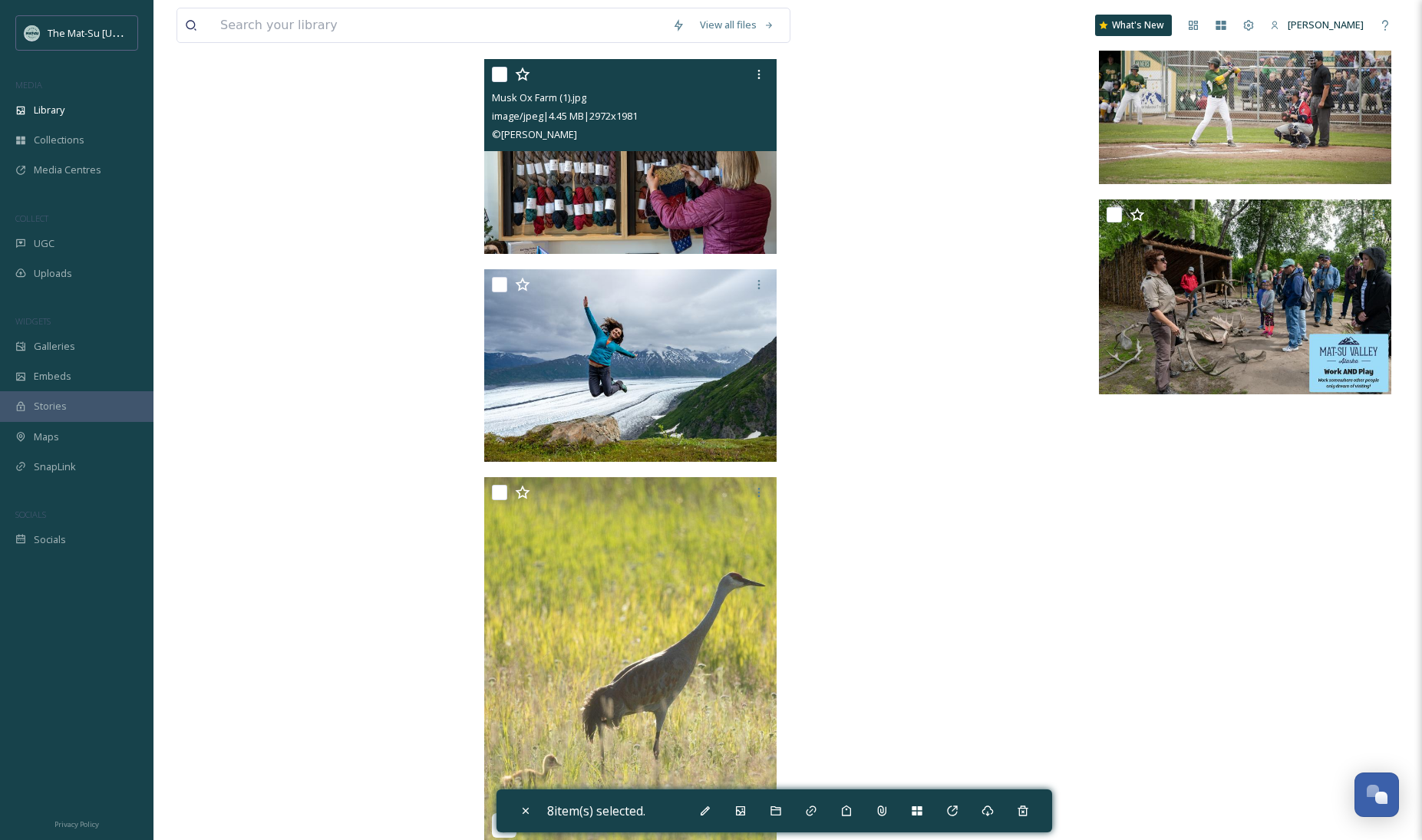
scroll to position [58261, 0]
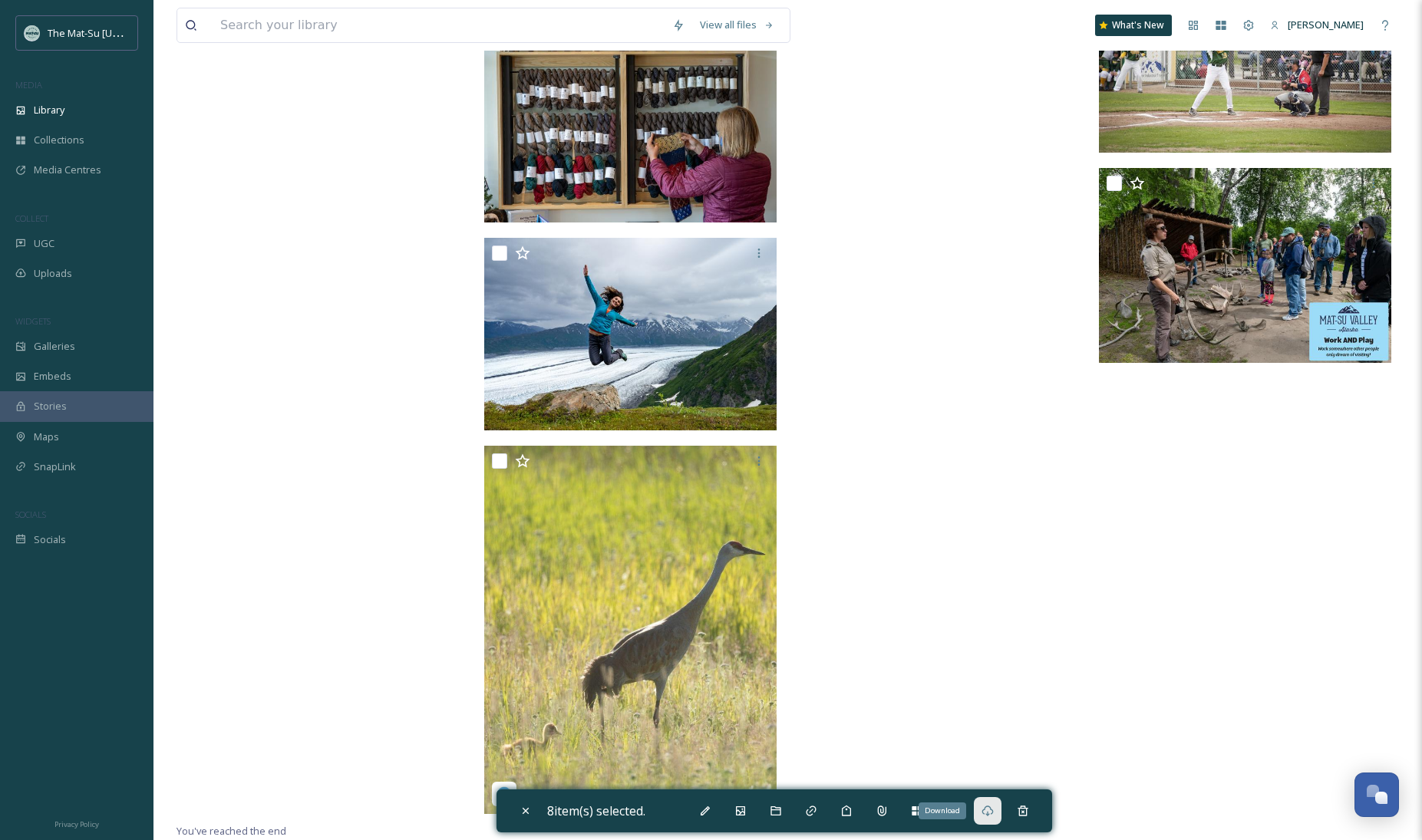
click at [994, 689] on icon at bounding box center [987, 811] width 13 height 13
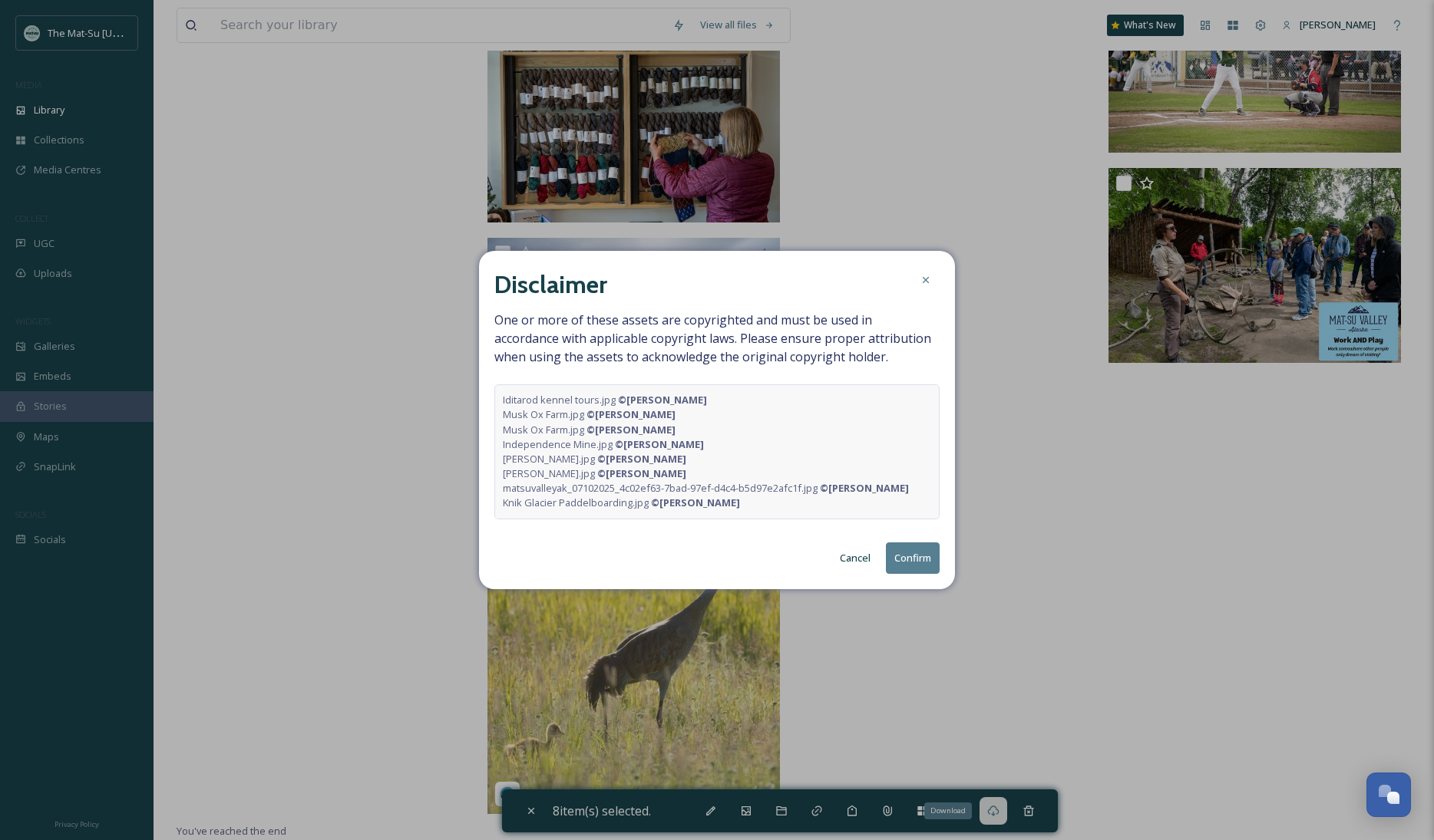
click at [930, 568] on button "Confirm" at bounding box center [912, 557] width 53 height 32
